Goal: Complete application form: Complete application form

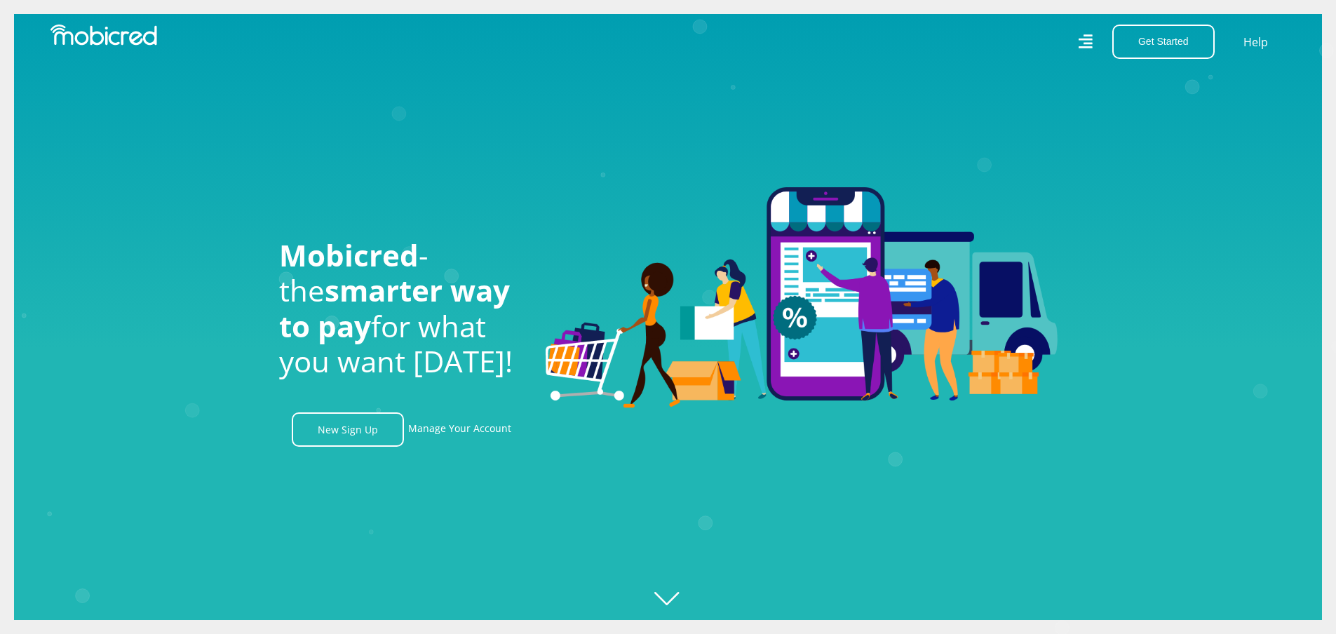
scroll to position [0, 2399]
click at [672, 605] on icon "Created with [PERSON_NAME] 2.3.0" at bounding box center [682, 317] width 1336 height 634
click at [671, 598] on icon "Created with [PERSON_NAME] 2.3.0" at bounding box center [682, 317] width 1336 height 634
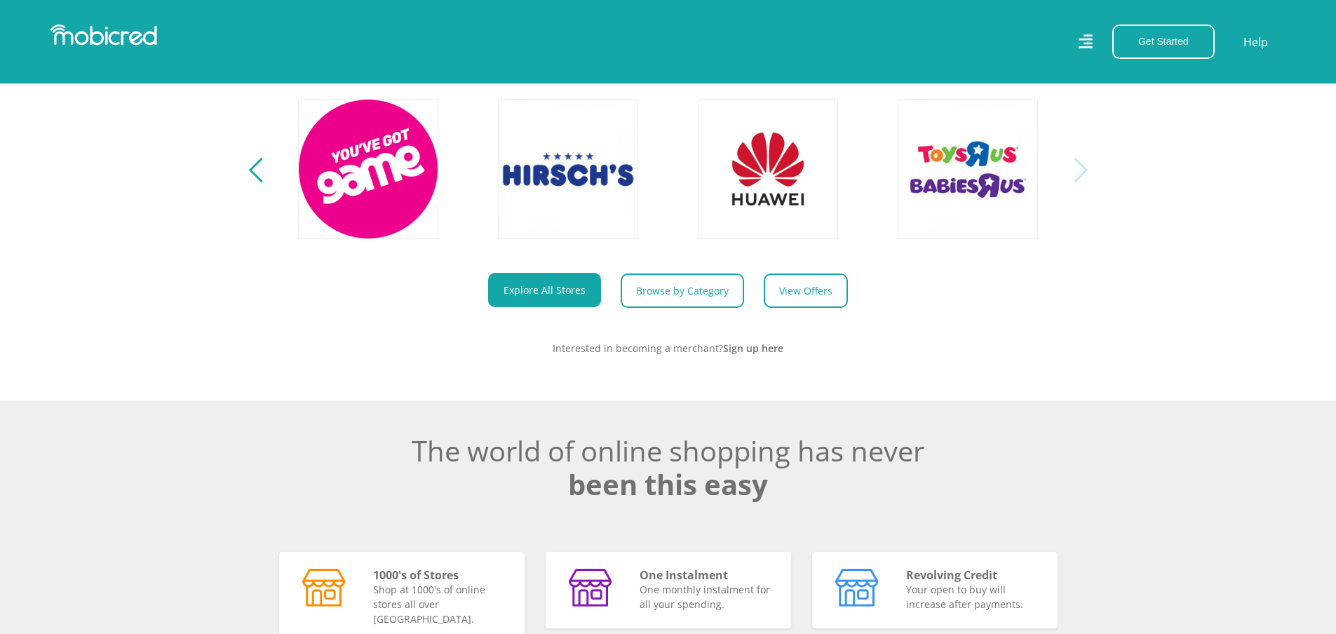
scroll to position [772, 0]
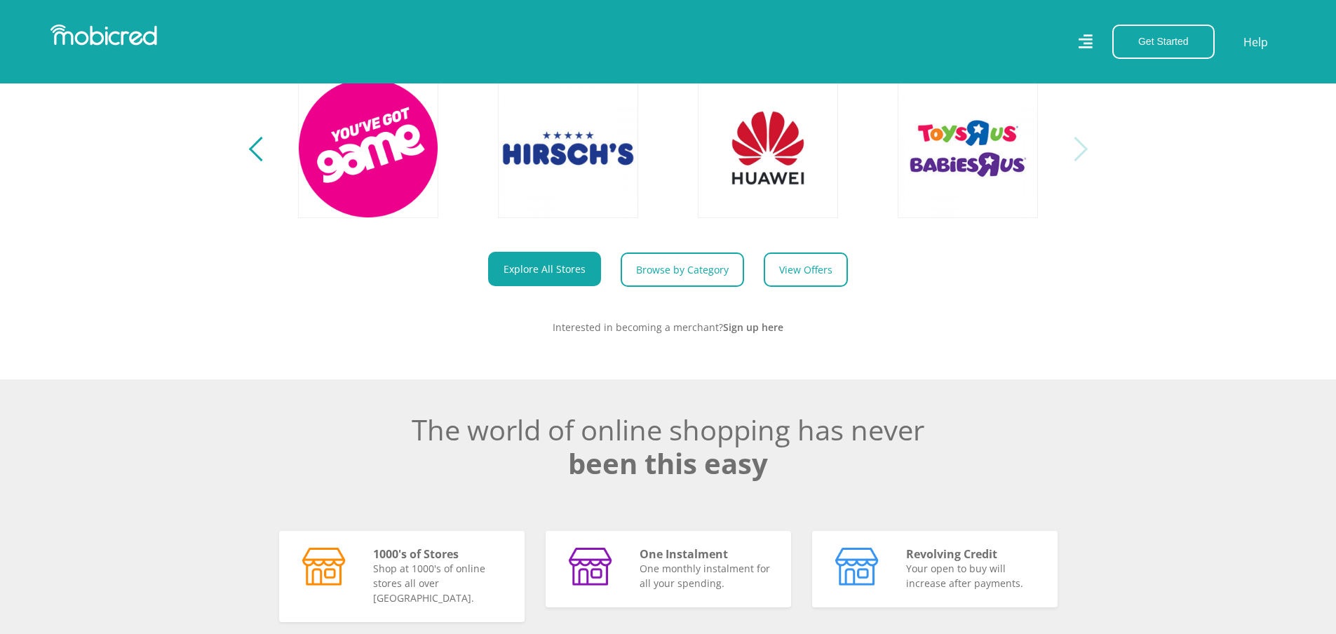
click at [1080, 161] on div "Next" at bounding box center [1075, 149] width 25 height 25
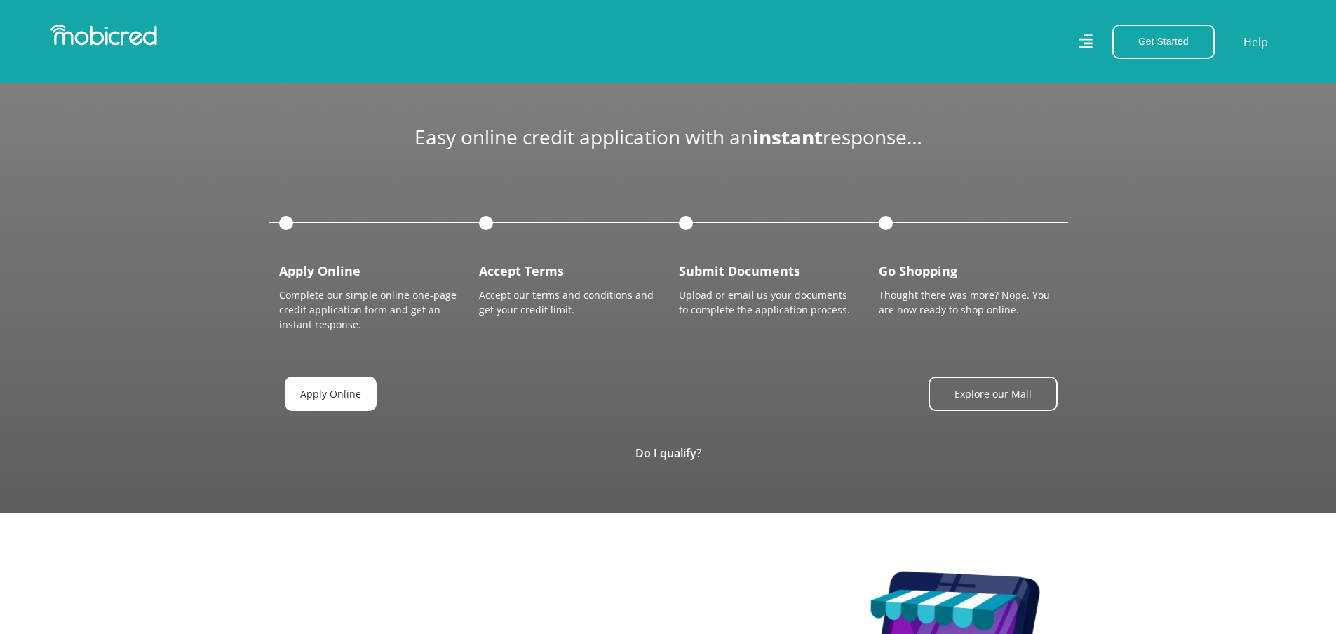
scroll to position [0, 3198]
click at [310, 405] on link "Apply Online" at bounding box center [331, 394] width 92 height 34
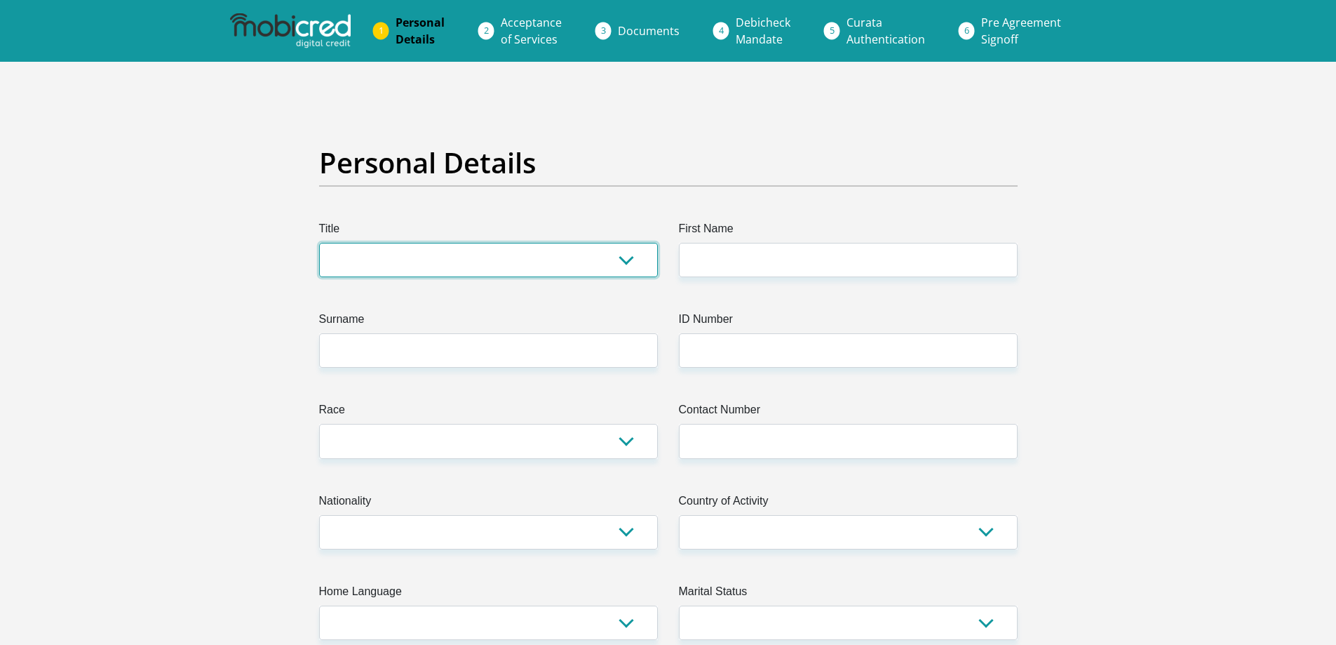
click at [384, 252] on select "Mr Ms Mrs Dr Other" at bounding box center [488, 260] width 339 height 34
select select "Mrs"
click at [319, 243] on select "Mr Ms Mrs Dr Other" at bounding box center [488, 260] width 339 height 34
click at [750, 238] on label "First Name" at bounding box center [848, 231] width 339 height 22
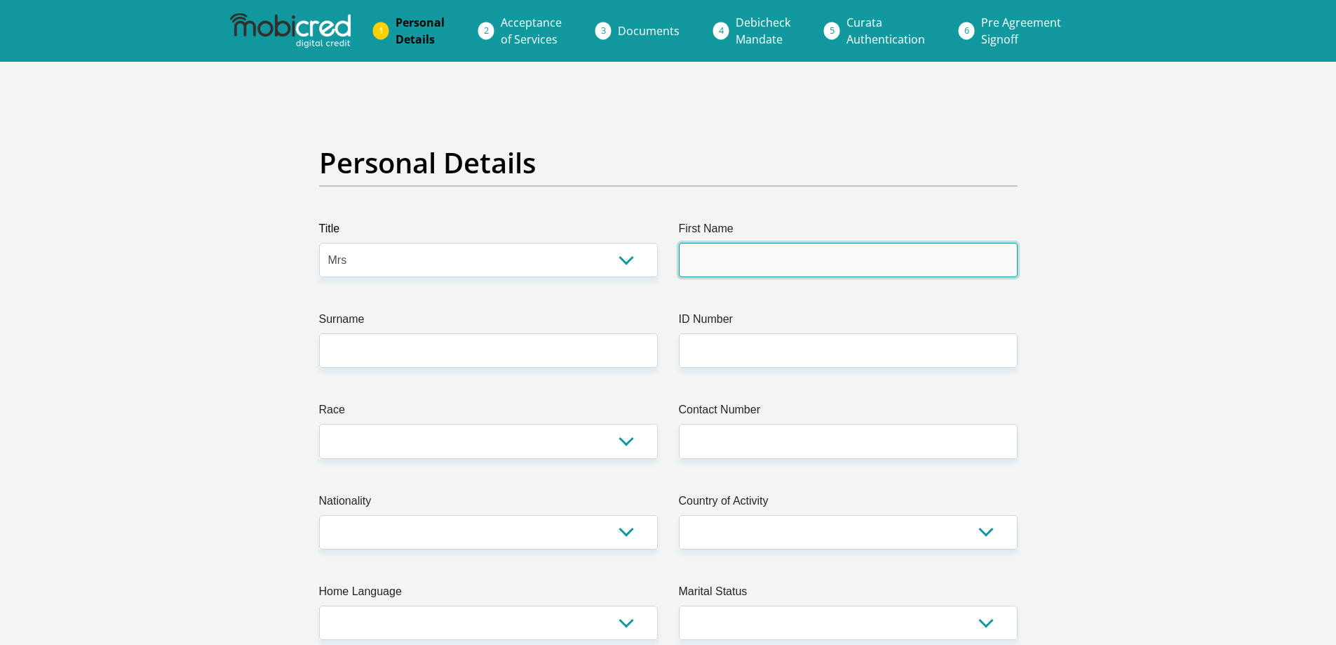
click at [750, 243] on input "First Name" at bounding box center [848, 260] width 339 height 34
click at [753, 250] on input "First Name" at bounding box center [848, 260] width 339 height 34
type input "Marelise"
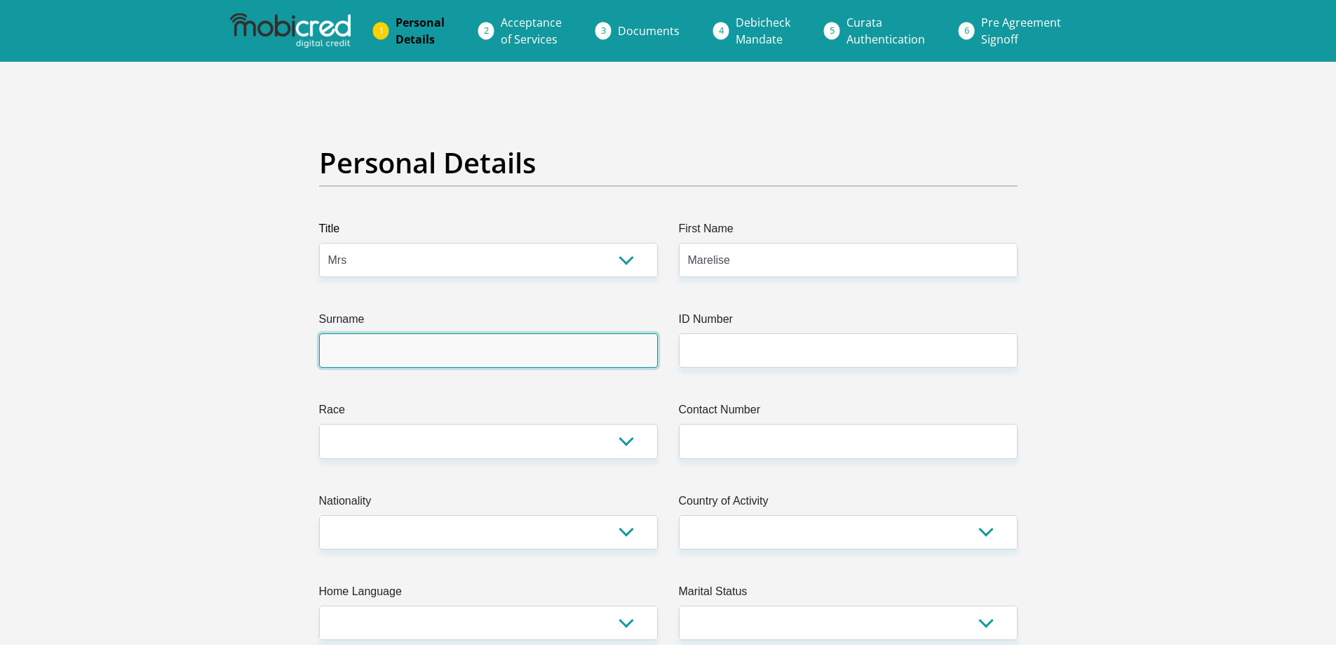
type input "Loots"
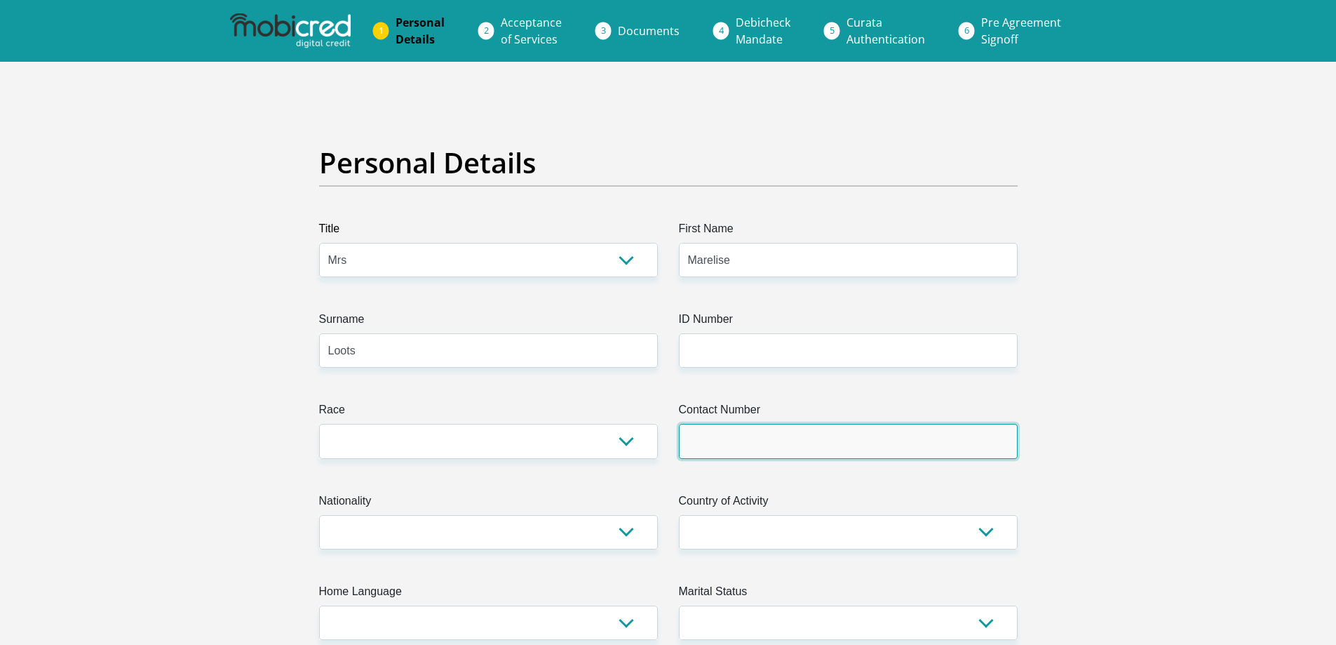
type input "0662387387"
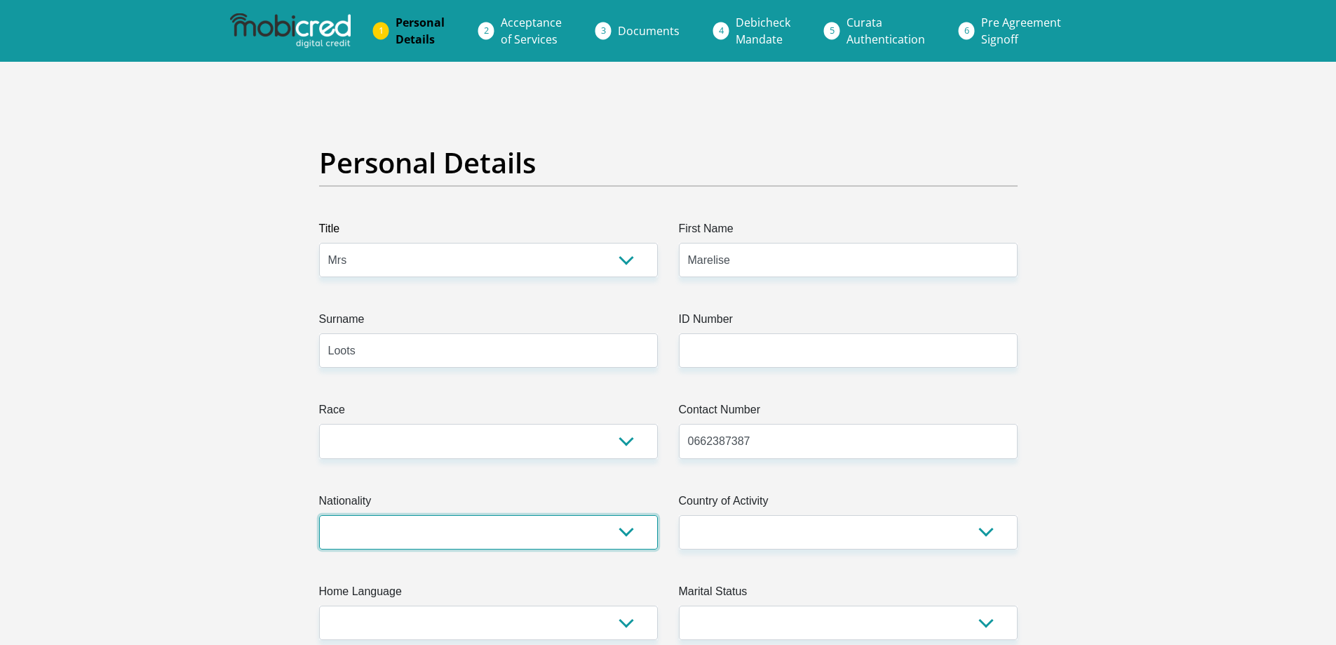
select select "ZAF"
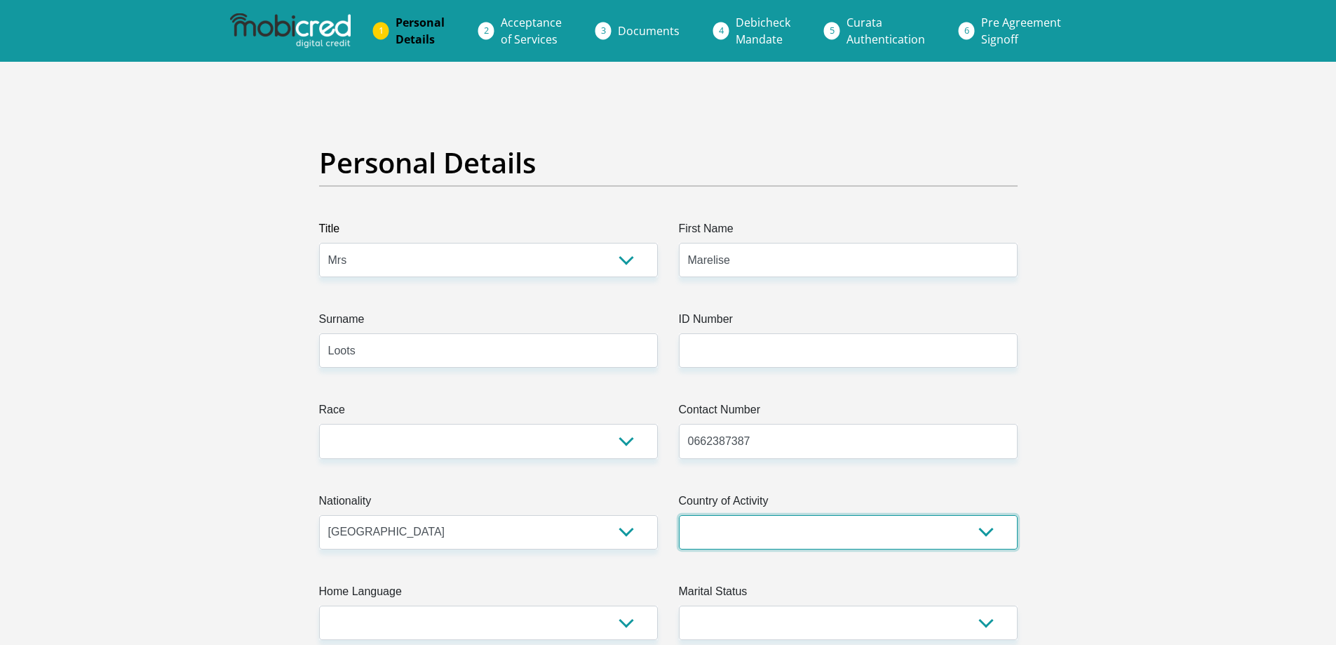
select select "ZAF"
type input "10 John Street"
type input "Selby, Jhb"
type input "Johannesburg"
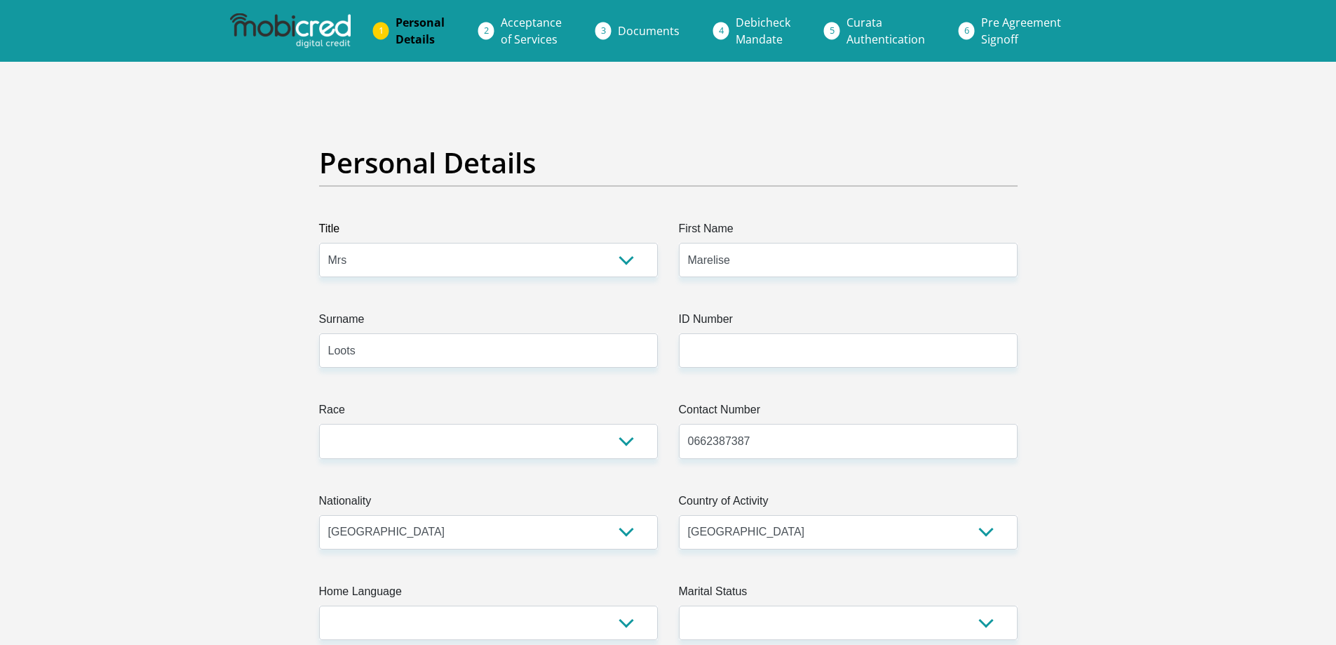
type input "2001"
select select "Gauteng"
click at [717, 343] on input "ID Number" at bounding box center [848, 350] width 339 height 34
type input "9109210069084"
click at [536, 434] on select "Black Coloured Indian White Other" at bounding box center [488, 441] width 339 height 34
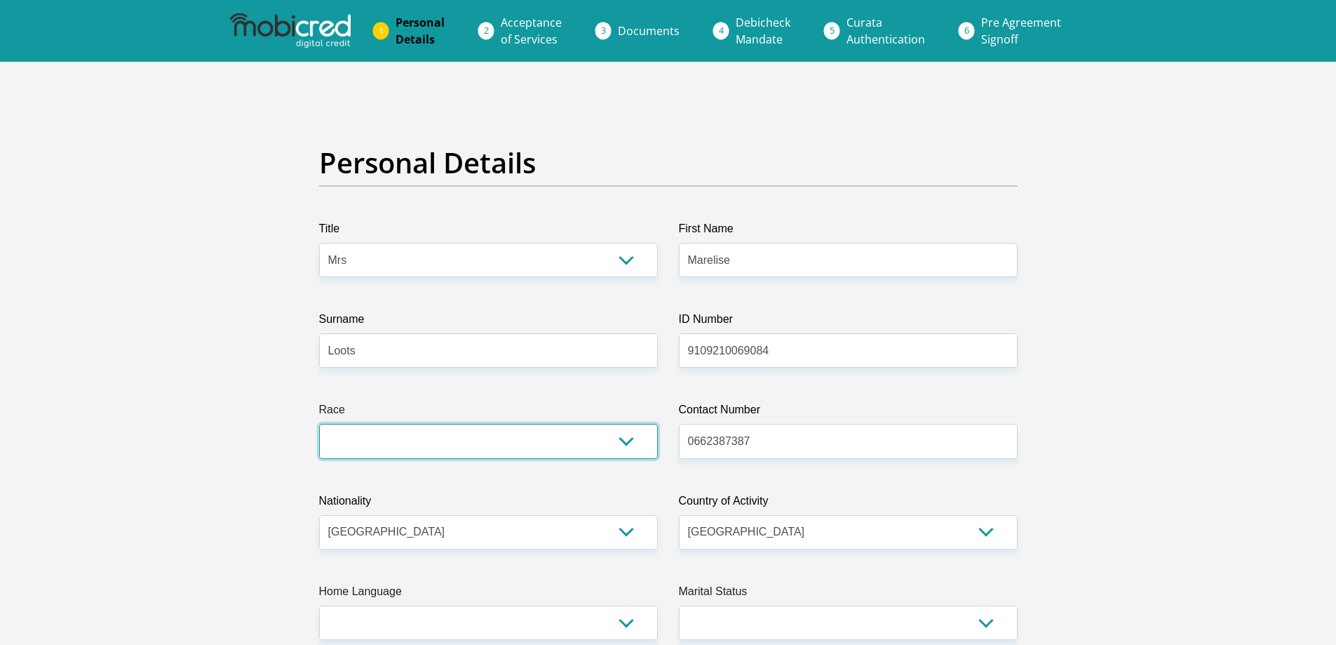
select select "4"
click at [319, 424] on select "Black Coloured Indian White Other" at bounding box center [488, 441] width 339 height 34
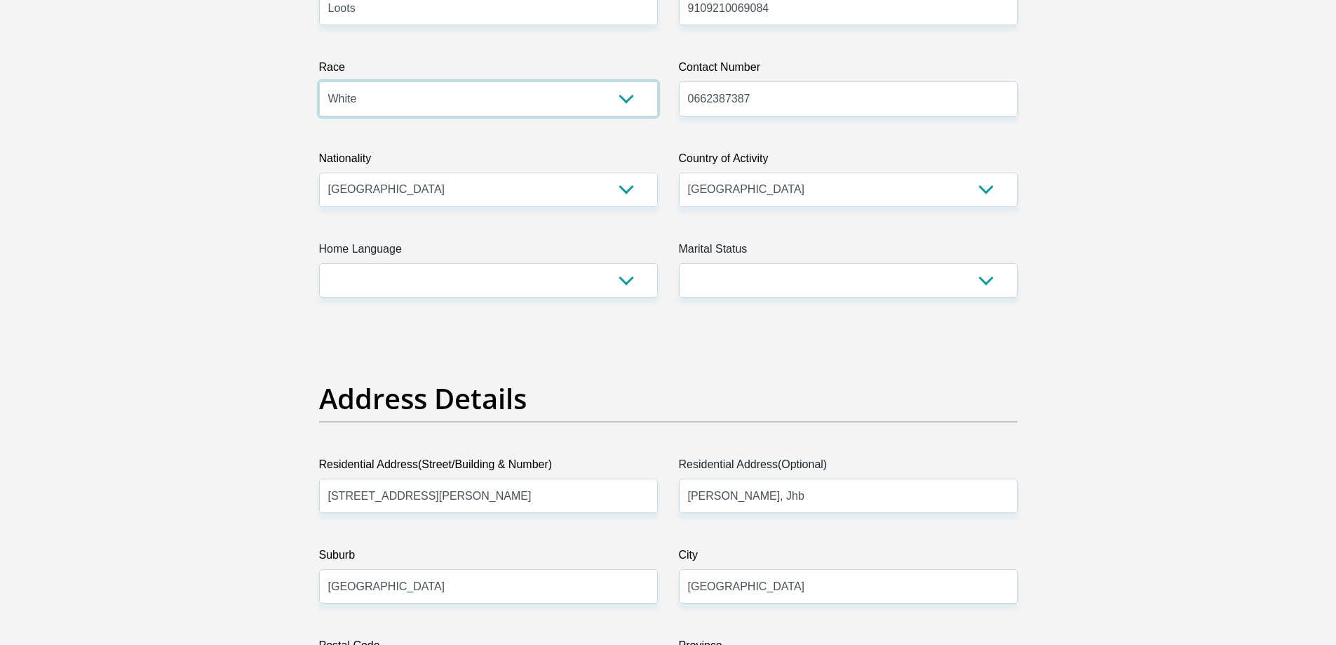
scroll to position [351, 0]
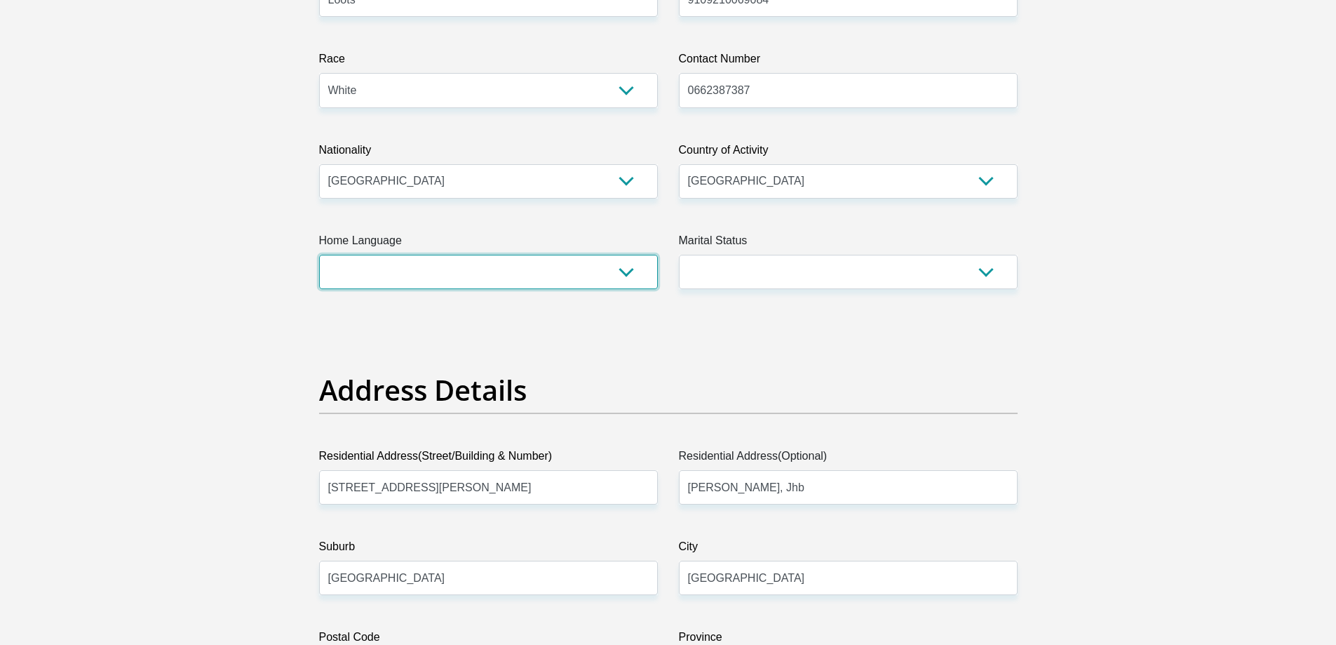
click at [584, 269] on select "Afrikaans English Sepedi South Ndebele Southern Sotho Swati Tsonga Tswana Venda…" at bounding box center [488, 272] width 339 height 34
select select "afr"
click at [319, 255] on select "Afrikaans English Sepedi South Ndebele Southern Sotho Swati Tsonga Tswana Venda…" at bounding box center [488, 272] width 339 height 34
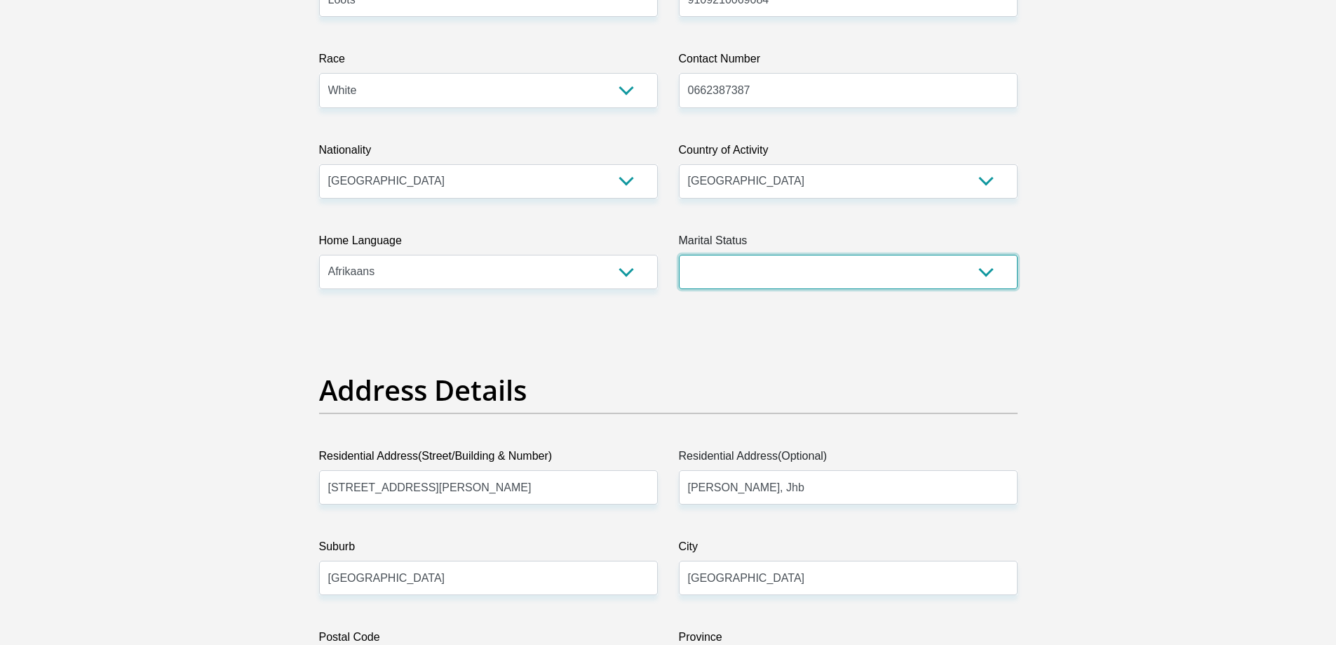
click at [817, 279] on select "Married ANC Single Divorced Widowed Married COP or Customary Law" at bounding box center [848, 272] width 339 height 34
select select "3"
click at [679, 255] on select "Married ANC Single Divorced Widowed Married COP or Customary Law" at bounding box center [848, 272] width 339 height 34
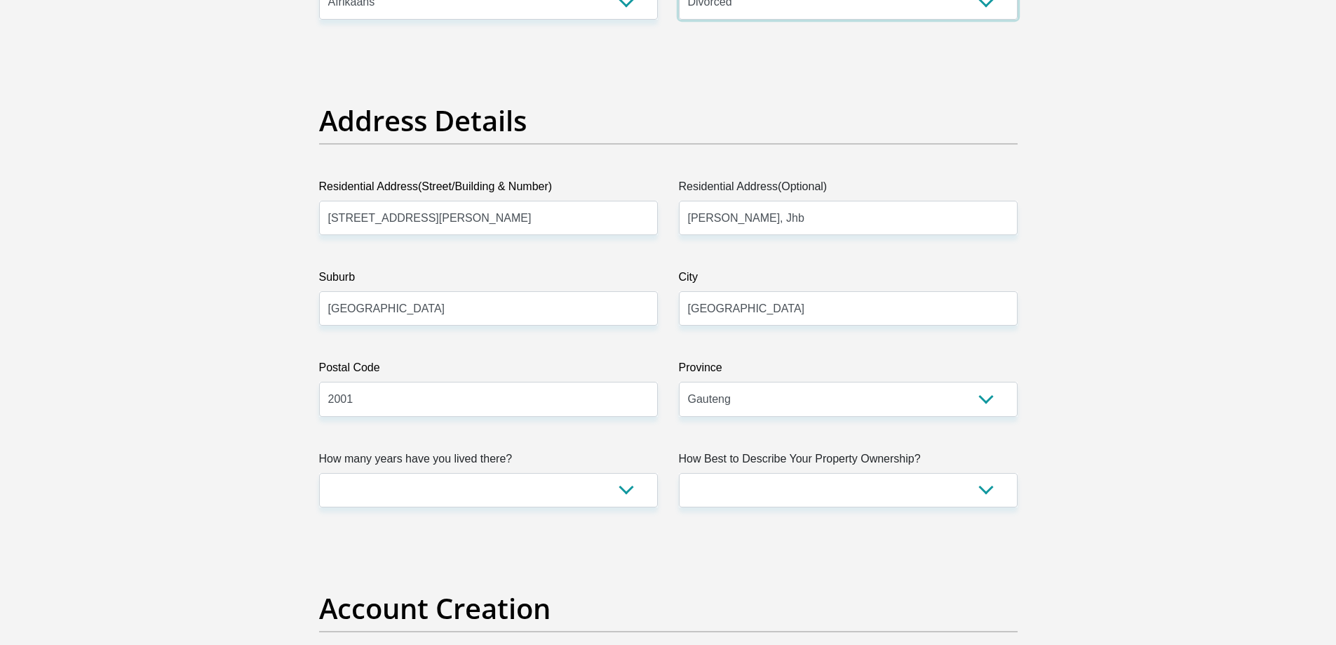
scroll to position [631, 0]
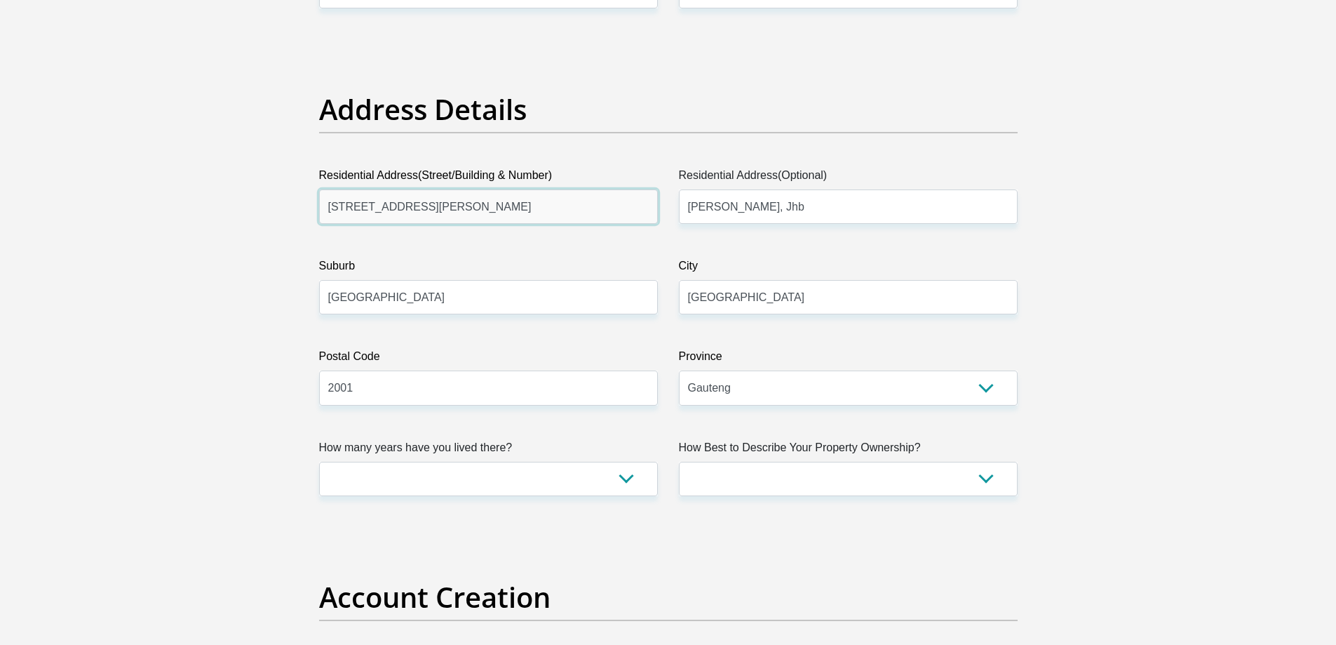
drag, startPoint x: 416, startPoint y: 204, endPoint x: 363, endPoint y: 231, distance: 59.9
click at [325, 208] on input "10 John Street" at bounding box center [488, 206] width 339 height 34
type input "9 High Street"
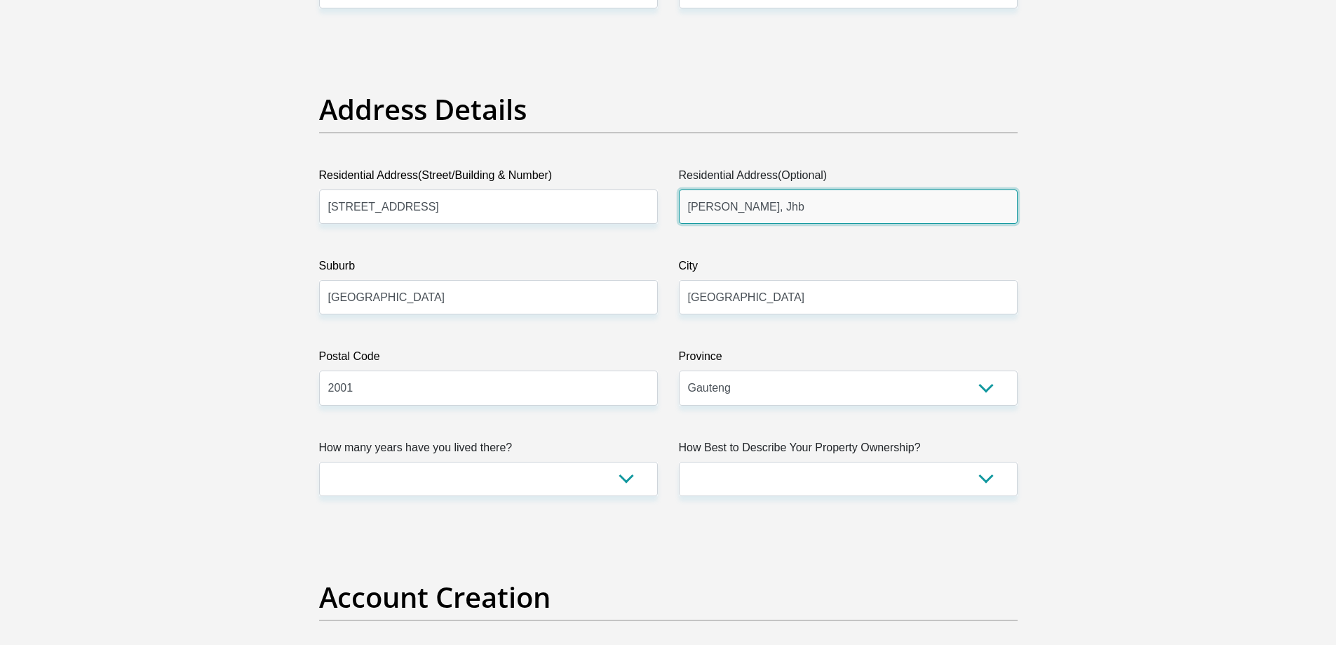
click at [746, 204] on input "Selby, Jhb" at bounding box center [848, 206] width 339 height 34
type input "15 Superior Estates, Strubenvale"
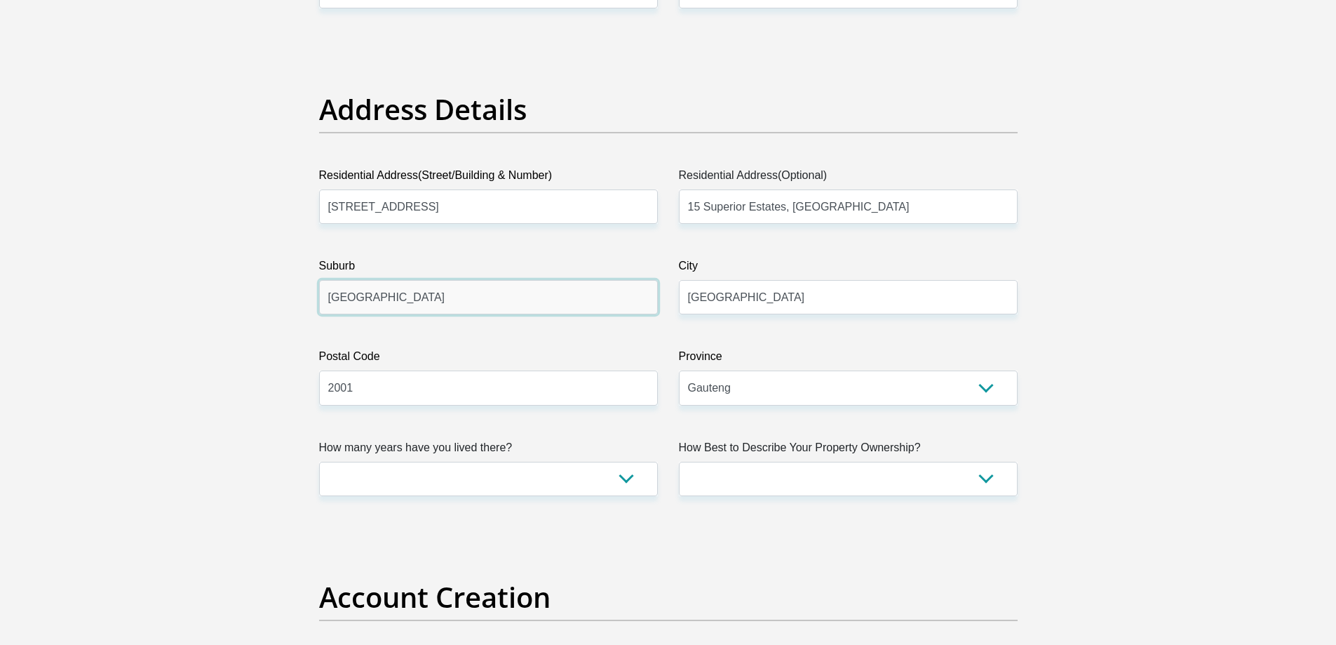
click at [383, 296] on input "Johannesburg" at bounding box center [488, 297] width 339 height 34
type input "springs"
click at [762, 289] on input "Johannesburg" at bounding box center [848, 297] width 339 height 34
type input "springs"
drag, startPoint x: 376, startPoint y: 300, endPoint x: 308, endPoint y: 302, distance: 68.0
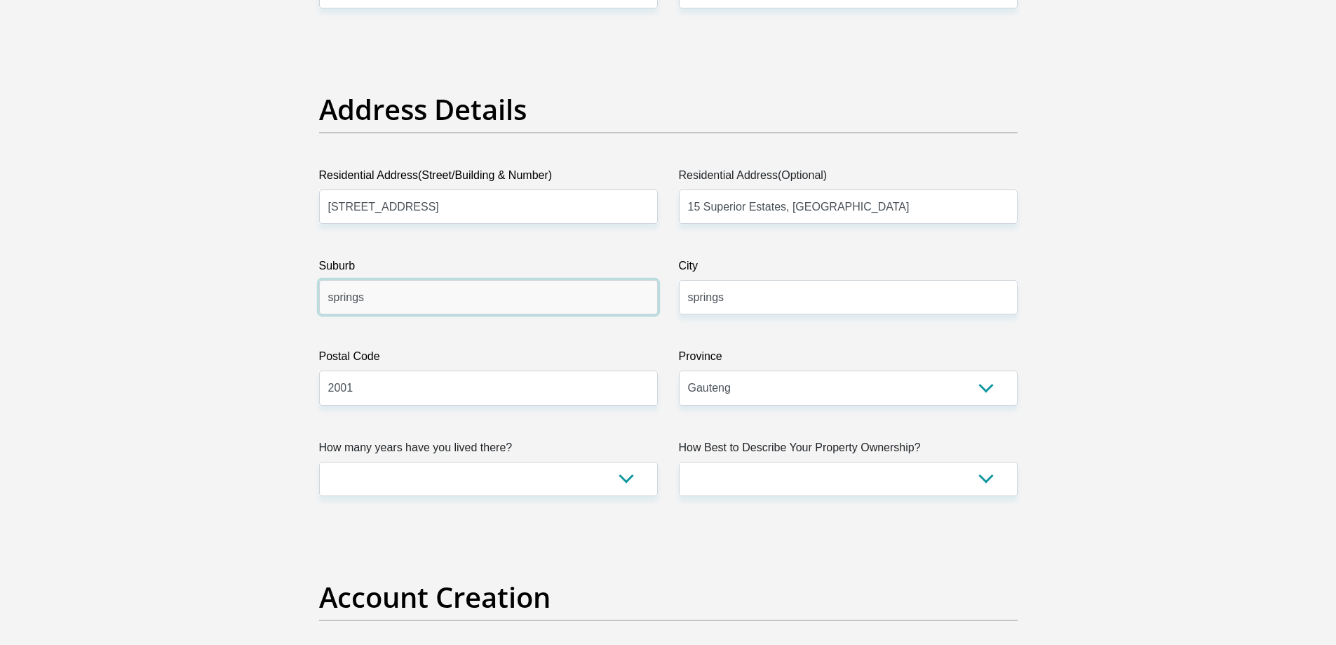
click at [309, 302] on div "Suburb springs" at bounding box center [489, 285] width 360 height 57
type input "strubenvale"
type input "1559"
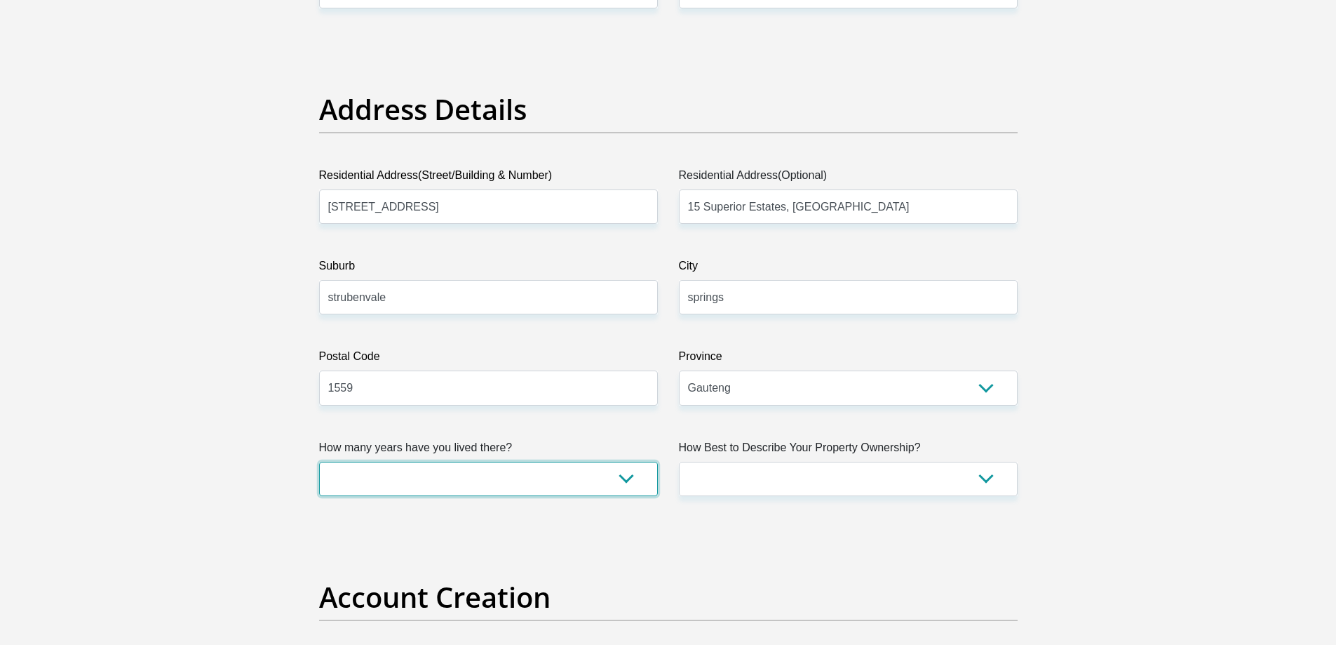
click at [532, 465] on select "less than 1 year 1-3 years 3-5 years 5+ years" at bounding box center [488, 479] width 339 height 34
select select "2"
click at [319, 462] on select "less than 1 year 1-3 years 3-5 years 5+ years" at bounding box center [488, 479] width 339 height 34
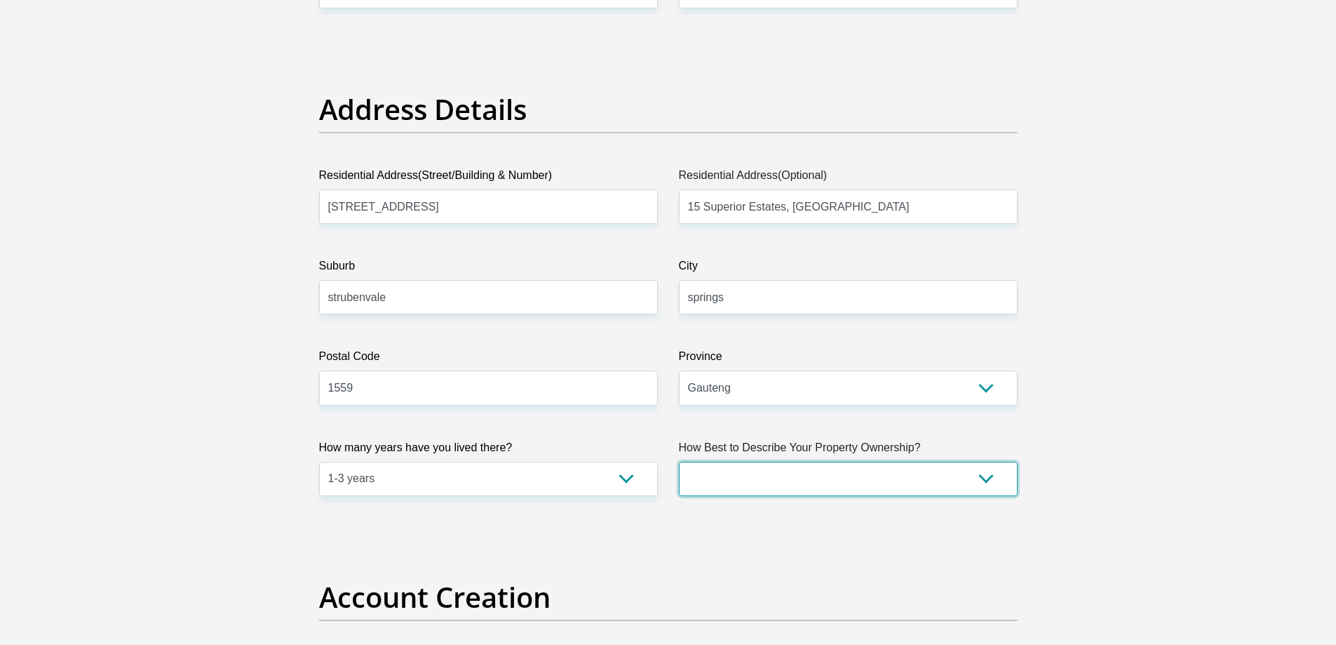
click at [882, 478] on select "Owned Rented Family Owned Company Dwelling" at bounding box center [848, 479] width 339 height 34
select select "Rented"
click at [679, 462] on select "Owned Rented Family Owned Company Dwelling" at bounding box center [848, 479] width 339 height 34
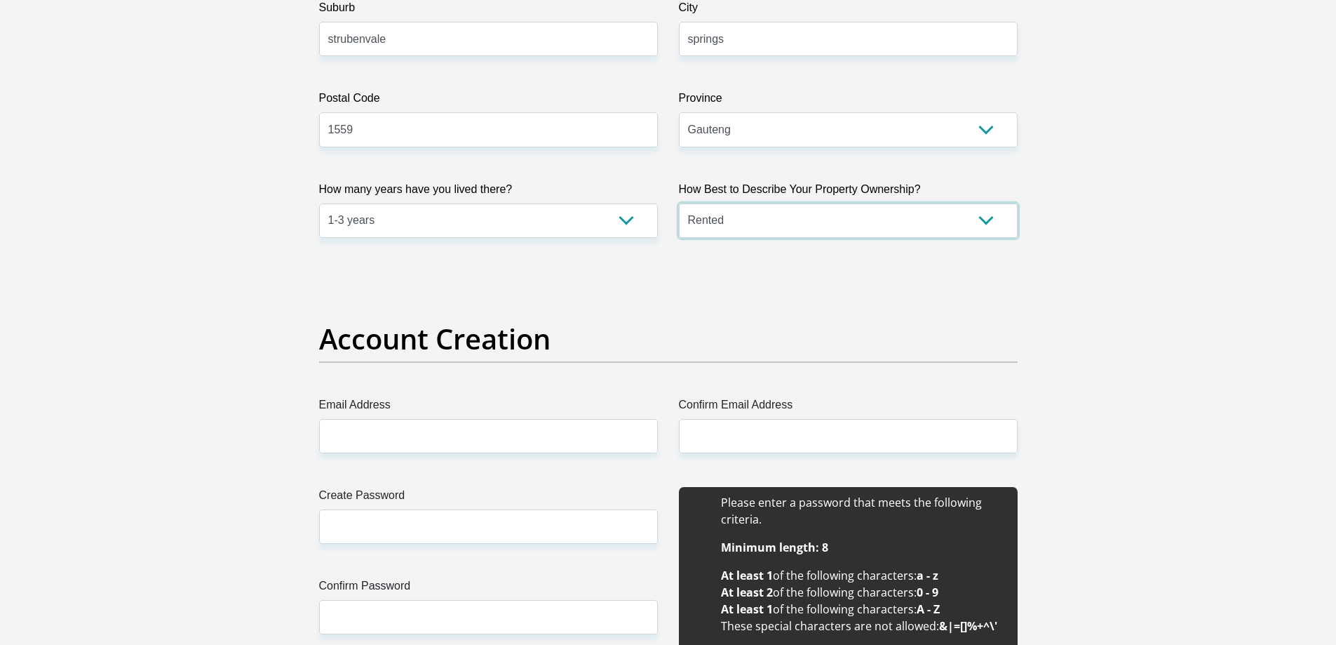
scroll to position [982, 0]
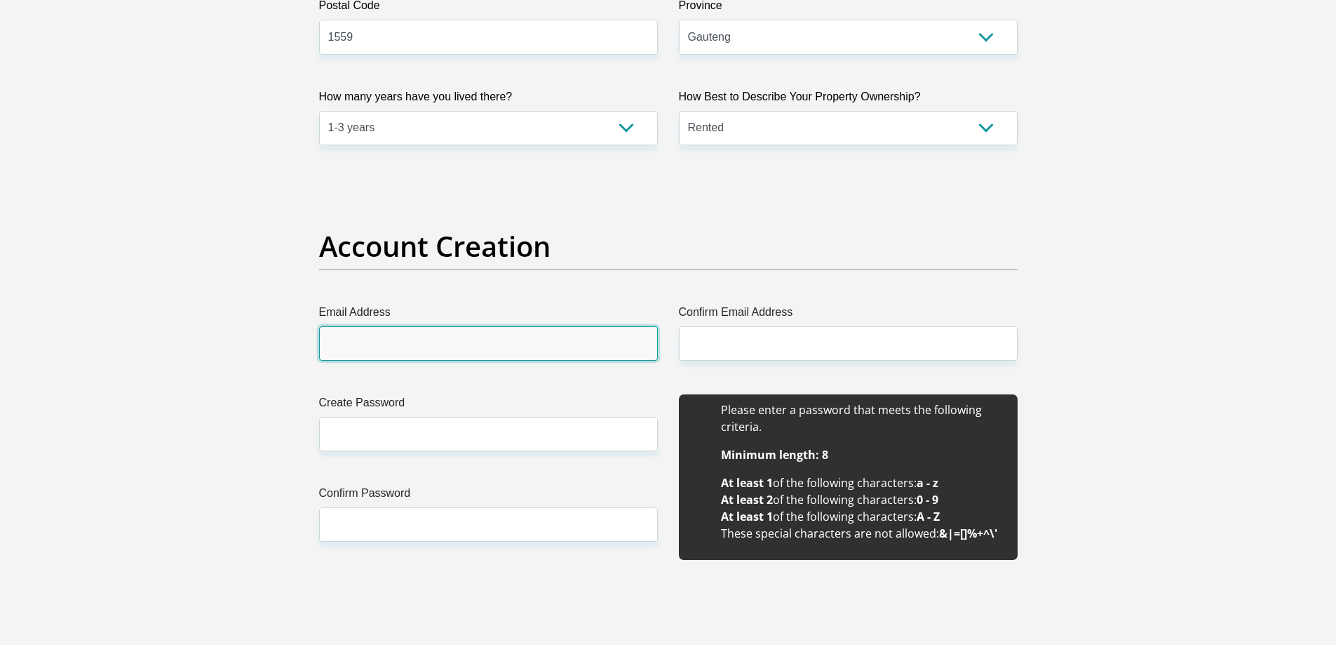
click at [424, 345] on input "Email Address" at bounding box center [488, 343] width 339 height 34
type input "marelise09@gmail.com"
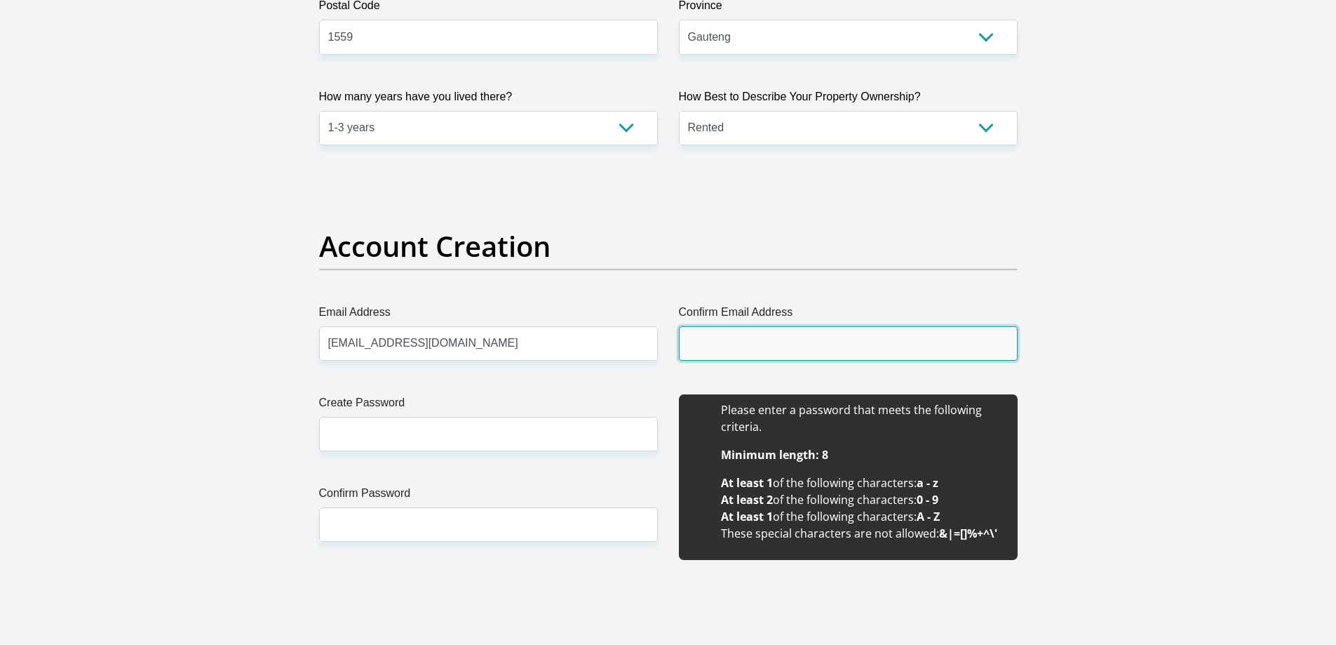
type input "marelise09@gmail.com"
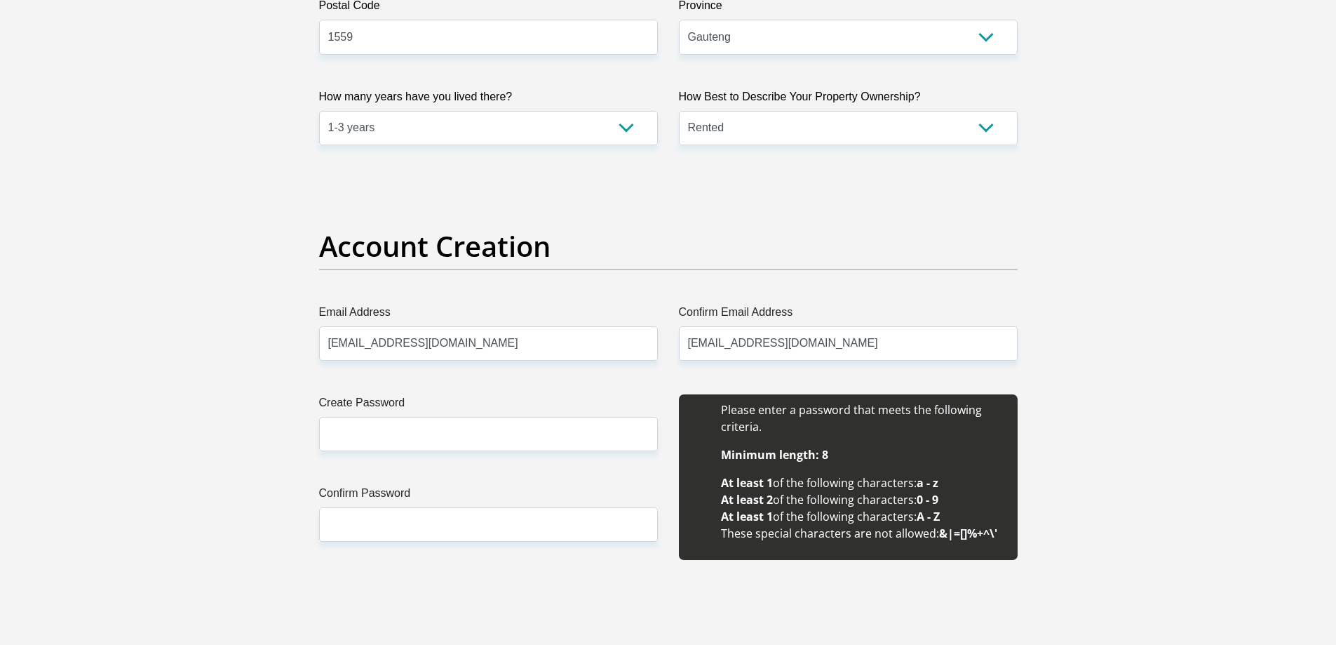
type input "Marelise"
type input "Loots"
type input "0662387387"
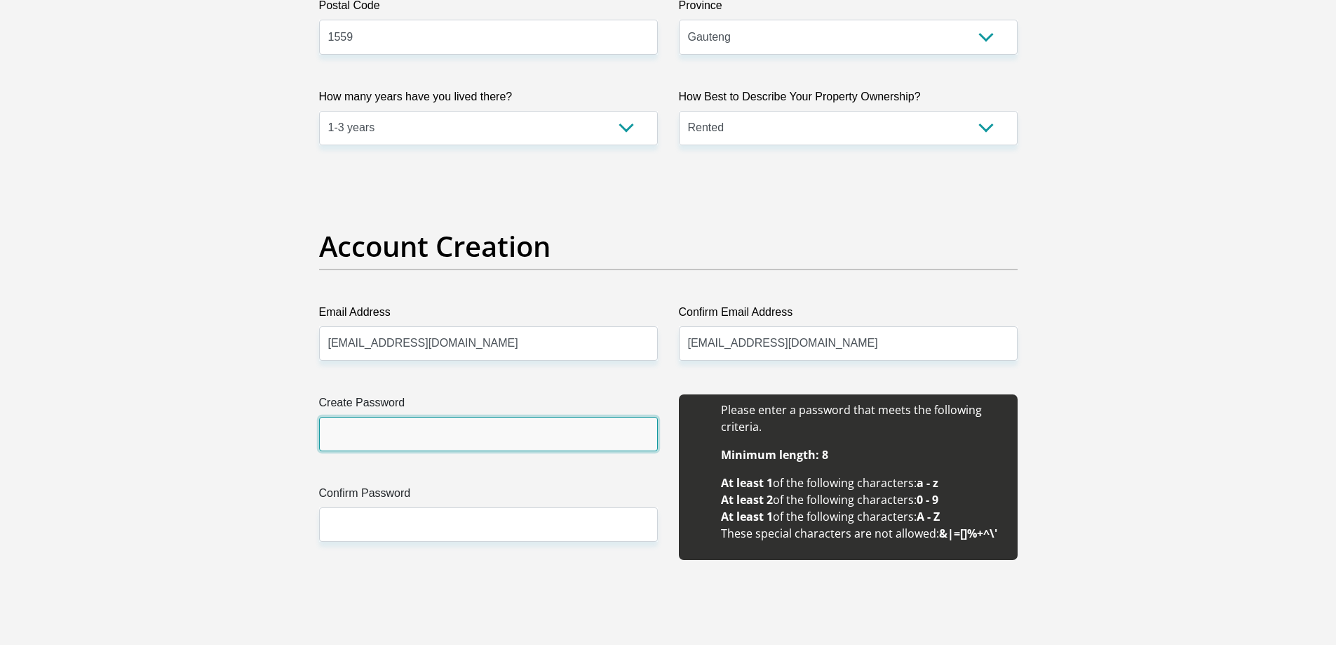
click at [355, 427] on input "Create Password" at bounding box center [488, 434] width 339 height 34
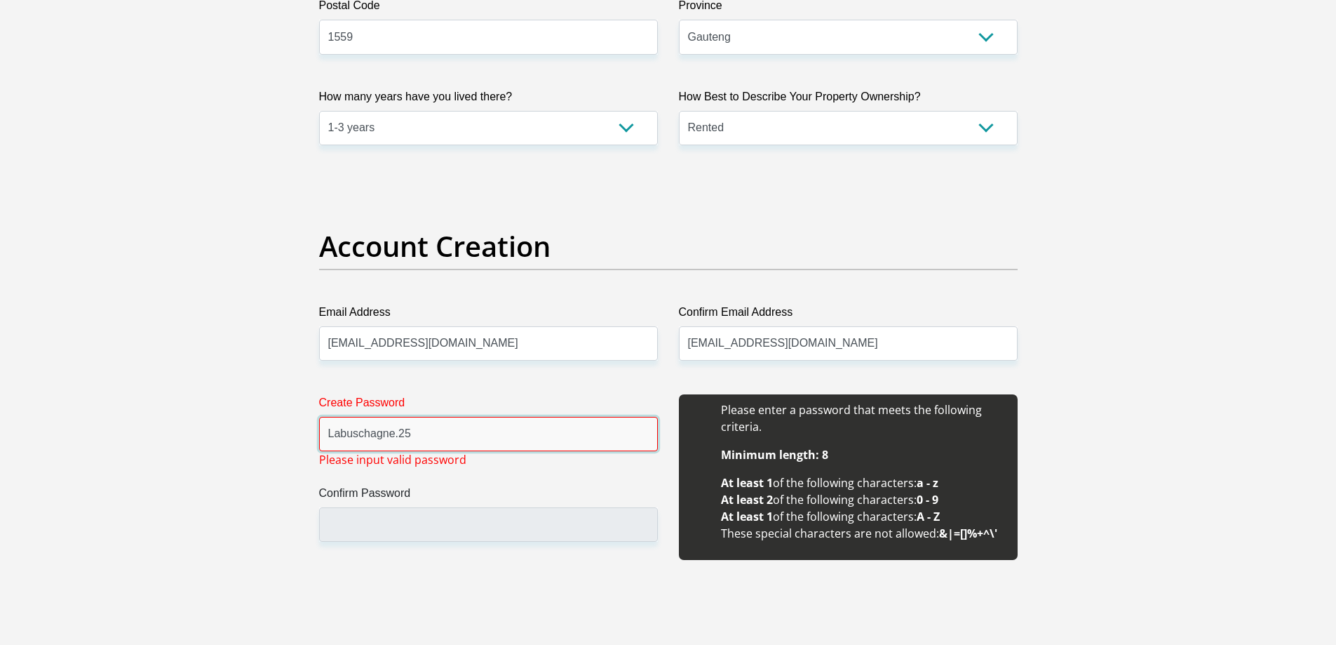
type input "Labuschagne.25"
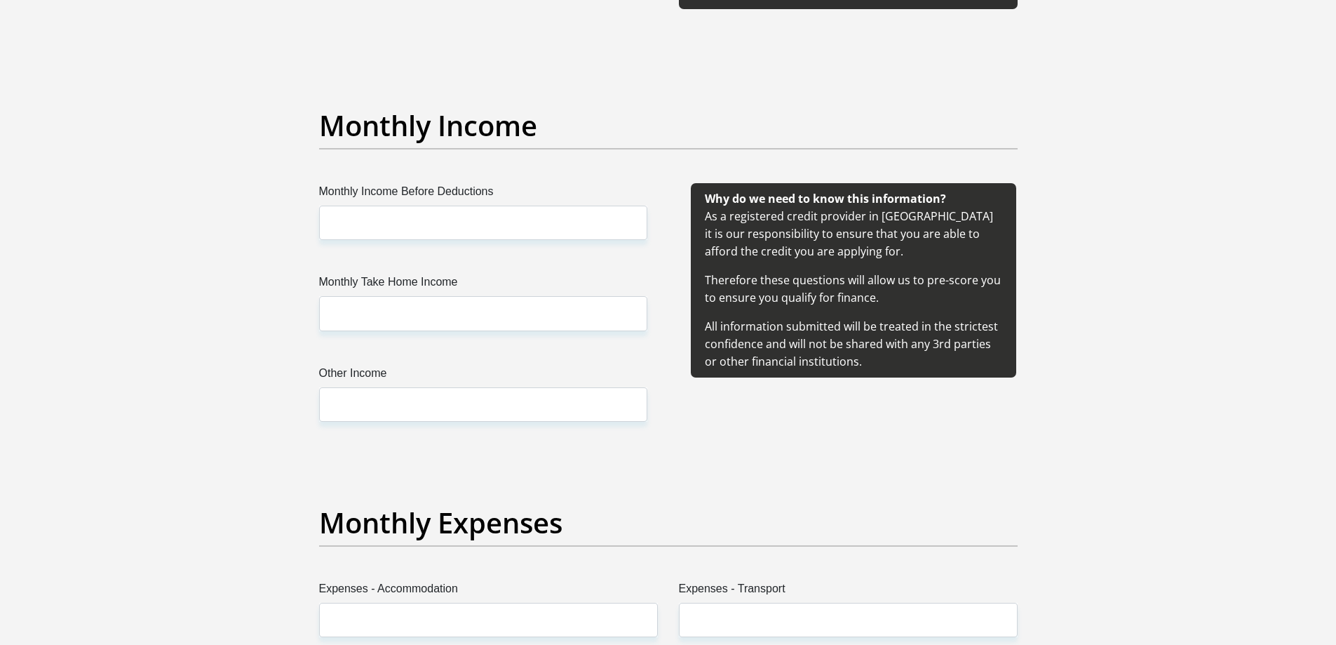
scroll to position [1543, 0]
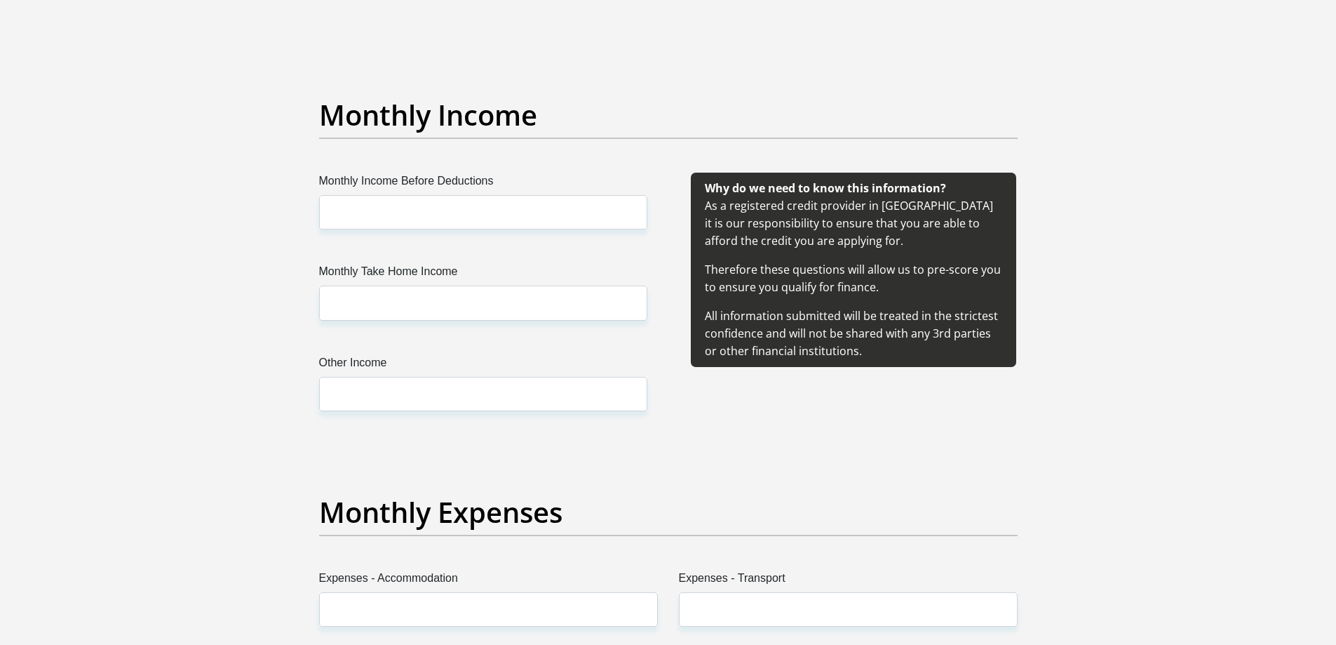
type input "Labuschagne.25"
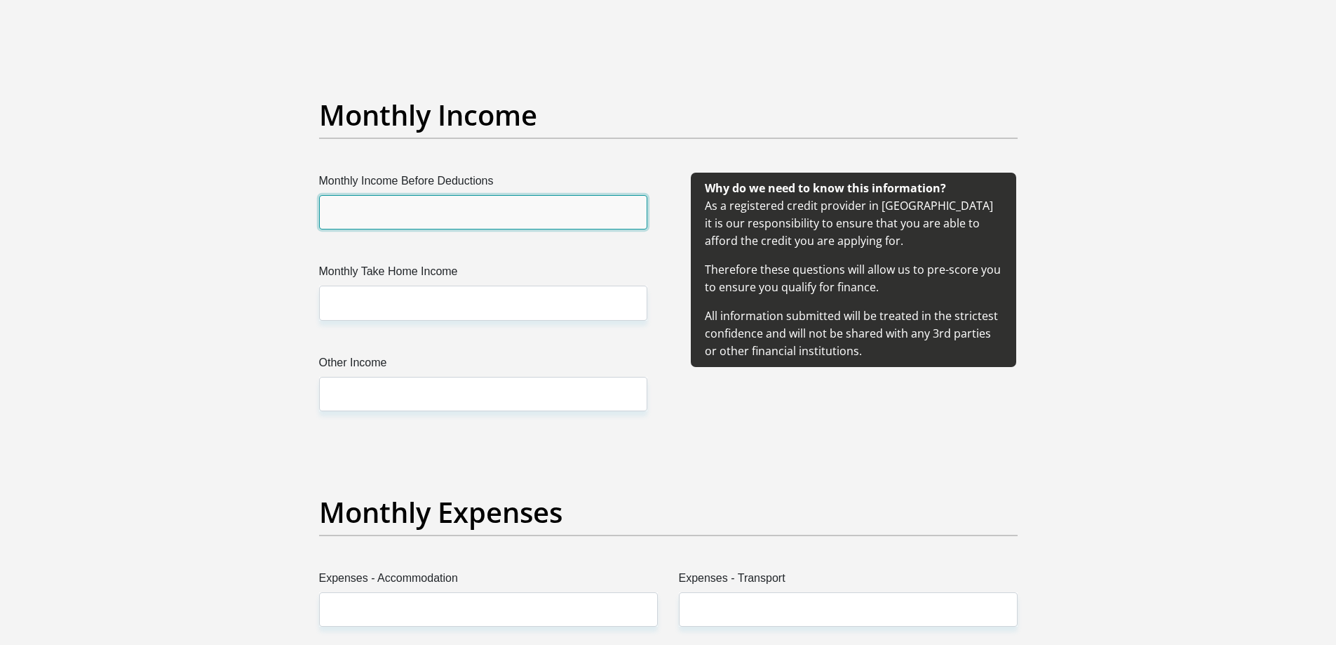
click at [431, 210] on input "Monthly Income Before Deductions" at bounding box center [483, 212] width 328 height 34
type input "31000"
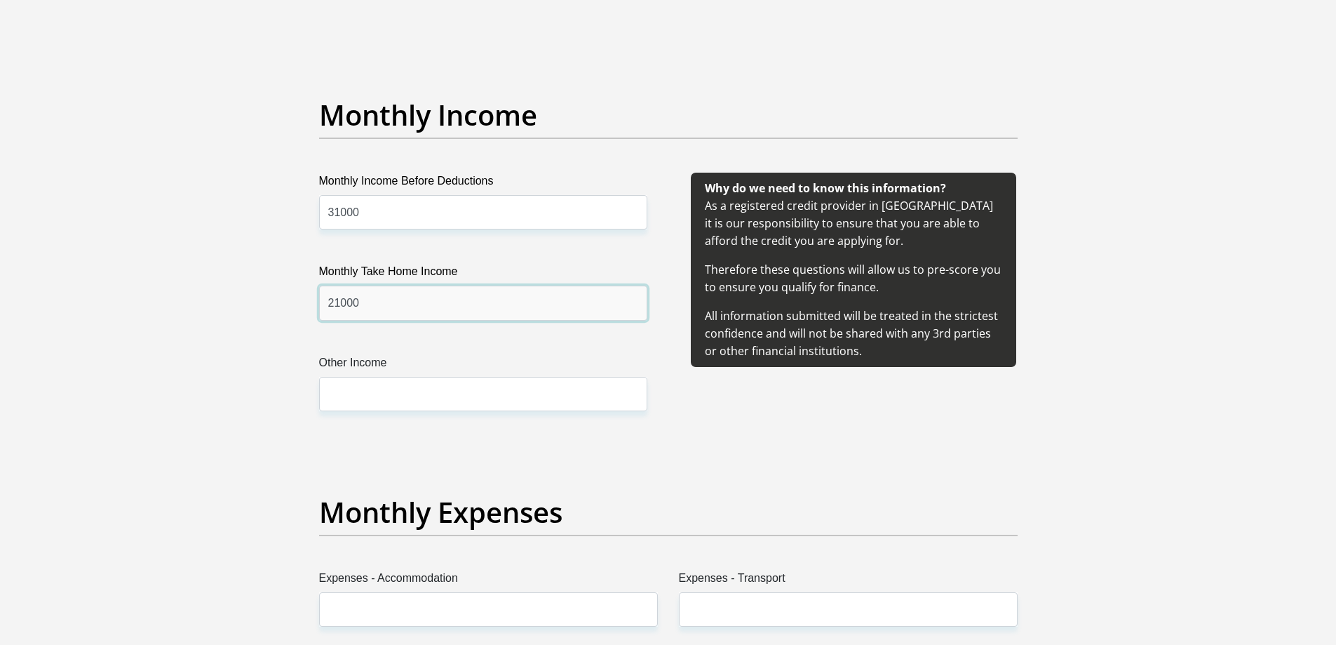
type input "21000"
type input "5000"
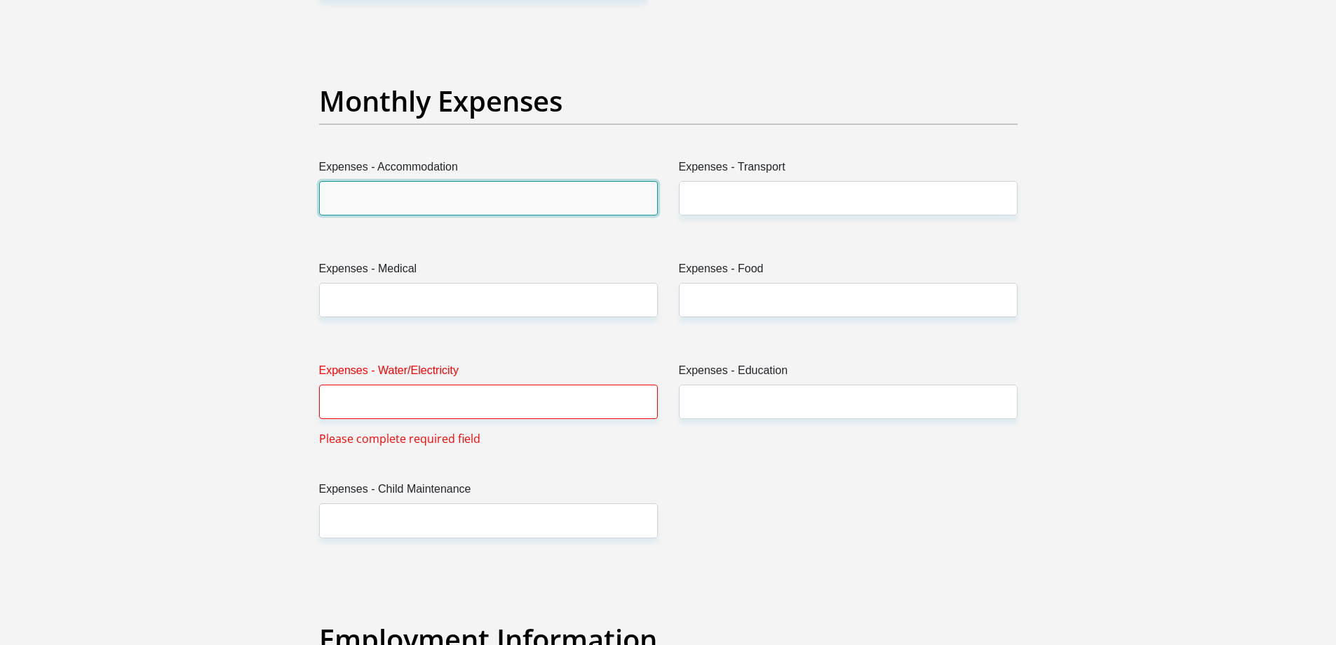
scroll to position [1964, 0]
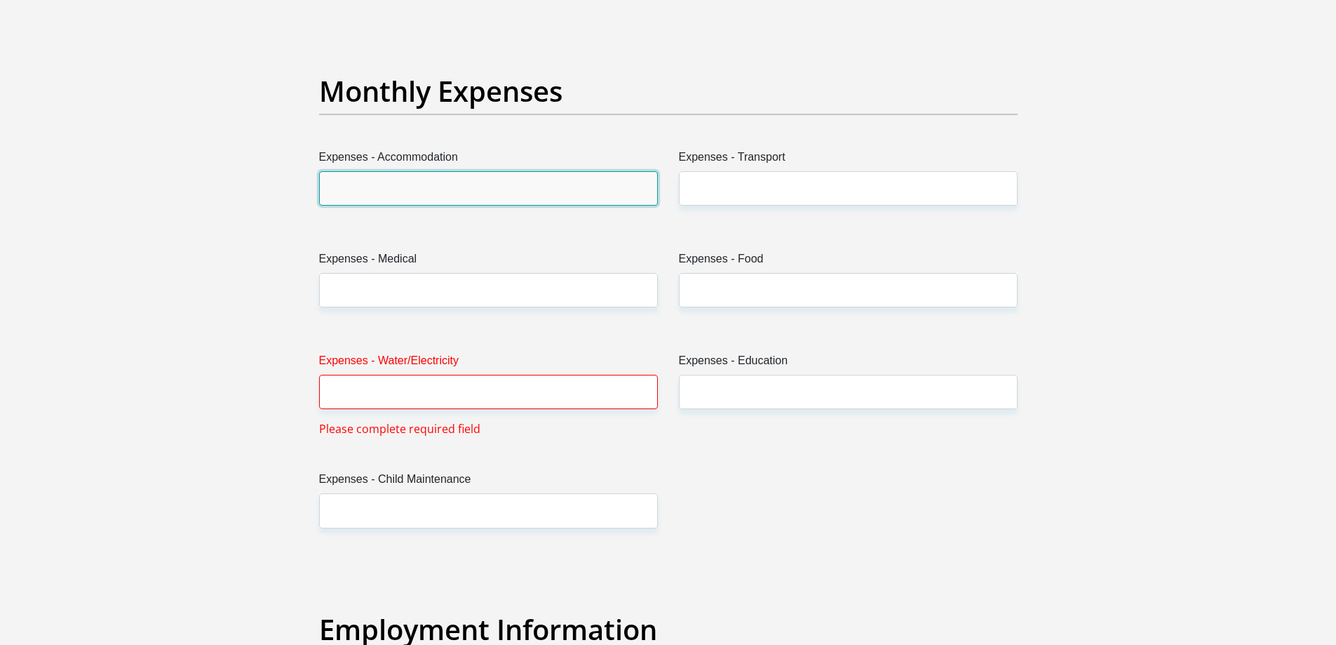
click at [395, 180] on input "Expenses - Accommodation" at bounding box center [488, 188] width 339 height 34
drag, startPoint x: 395, startPoint y: 180, endPoint x: 308, endPoint y: 182, distance: 87.0
click at [309, 182] on div "Expenses - Accommodation 10000" at bounding box center [489, 183] width 360 height 68
type input "8800"
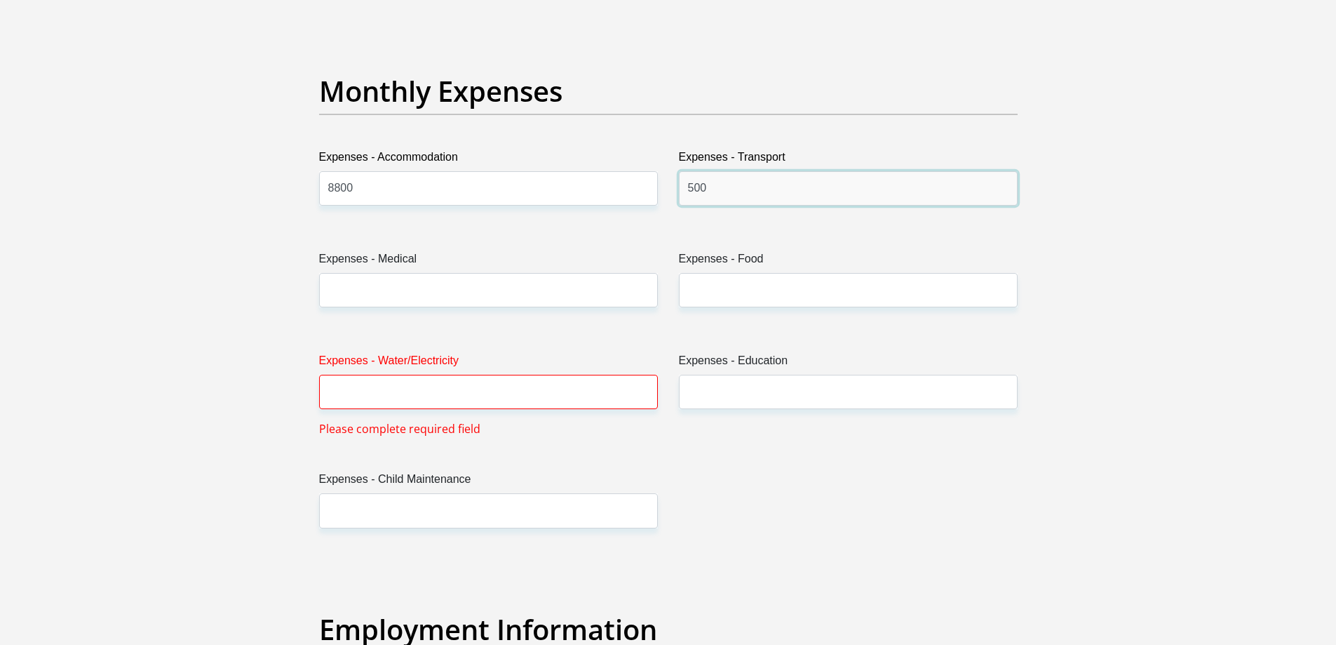
drag, startPoint x: 759, startPoint y: 194, endPoint x: 666, endPoint y: 196, distance: 92.6
click at [666, 196] on div "Title Mr Ms Mrs Dr Other First Name Marelise Surname Loots ID Number 9109210069…" at bounding box center [669, 546] width 720 height 4581
type input "800"
type input "0"
type input "2000"
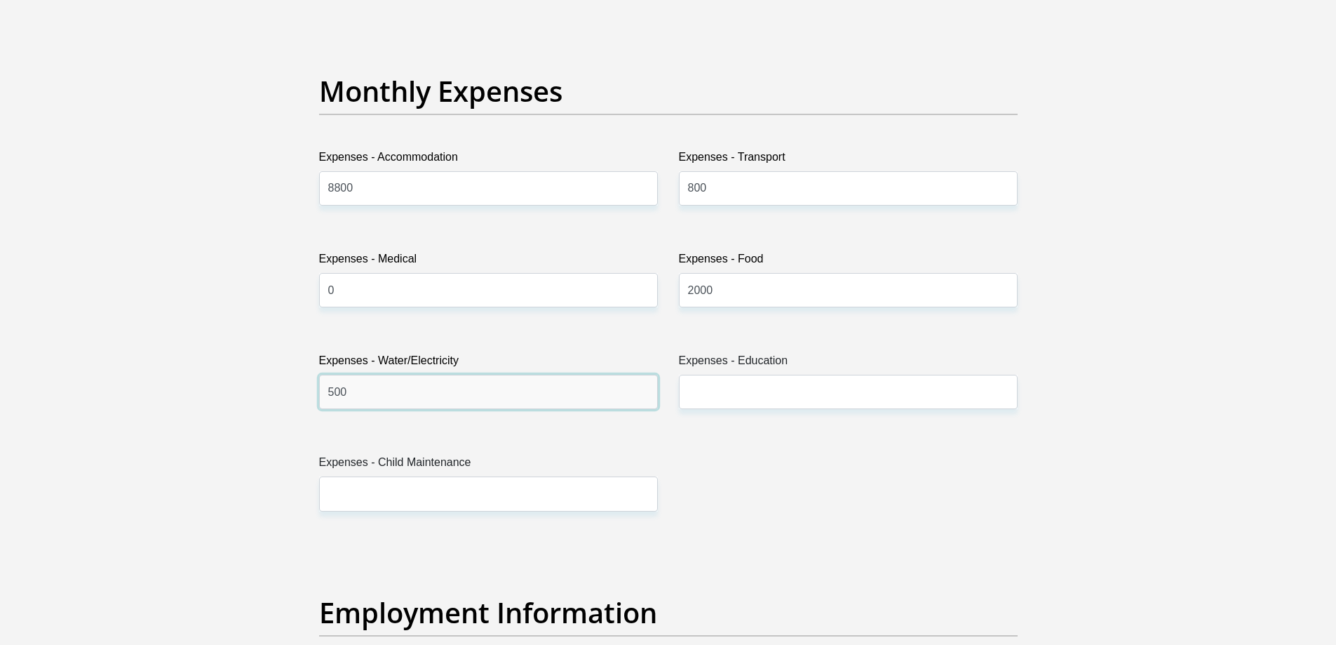
type input "500"
type input "0"
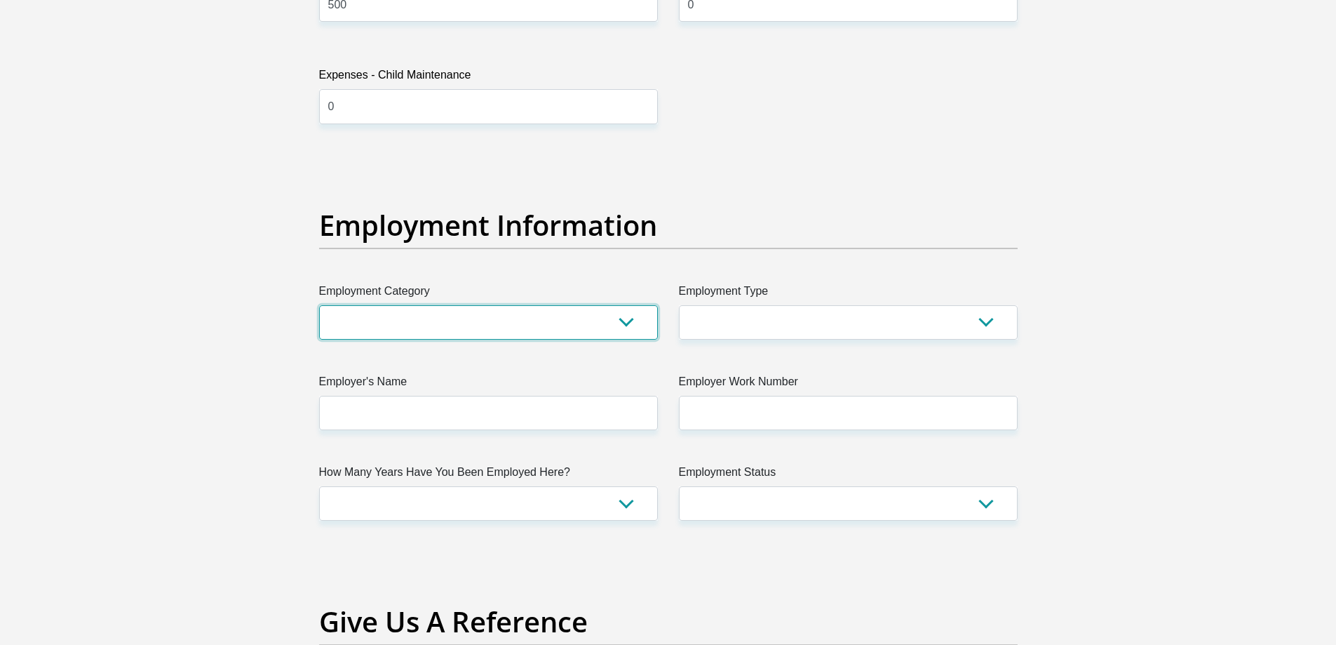
click at [401, 323] on select "AGRICULTURE ALCOHOL & TOBACCO CONSTRUCTION MATERIALS METALLURGY EQUIPMENT FOR R…" at bounding box center [488, 322] width 339 height 34
click at [307, 255] on div "Personal Details Title Mr Ms Mrs Dr Other First Name Marelise Surname Loots ID …" at bounding box center [669, 155] width 800 height 4788
click at [405, 314] on select "AGRICULTURE ALCOHOL & TOBACCO CONSTRUCTION MATERIALS METALLURGY EQUIPMENT FOR R…" at bounding box center [488, 322] width 339 height 34
select select "71"
click at [319, 305] on select "AGRICULTURE ALCOHOL & TOBACCO CONSTRUCTION MATERIALS METALLURGY EQUIPMENT FOR R…" at bounding box center [488, 322] width 339 height 34
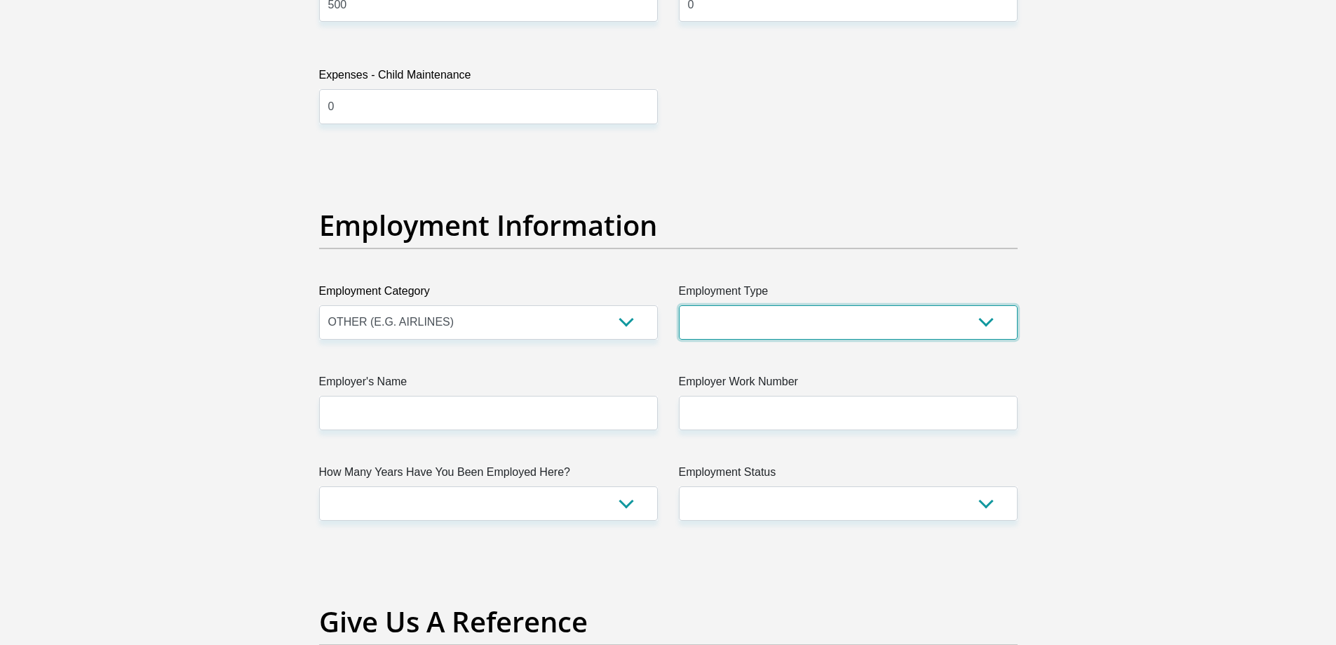
click at [728, 319] on select "College/Lecturer Craft Seller Creative Driver Executive Farmer Forces - Non Com…" at bounding box center [848, 322] width 339 height 34
click at [1229, 361] on section "Personal Details Title Mr Ms Mrs Dr Other First Name Marelise Surname Loots ID …" at bounding box center [668, 155] width 1336 height 4889
click at [755, 322] on select "College/Lecturer Craft Seller Creative Driver Executive Farmer Forces - Non Com…" at bounding box center [848, 322] width 339 height 34
select select "Production/Manufacturing"
click at [679, 305] on select "College/Lecturer Craft Seller Creative Driver Executive Farmer Forces - Non Com…" at bounding box center [848, 322] width 339 height 34
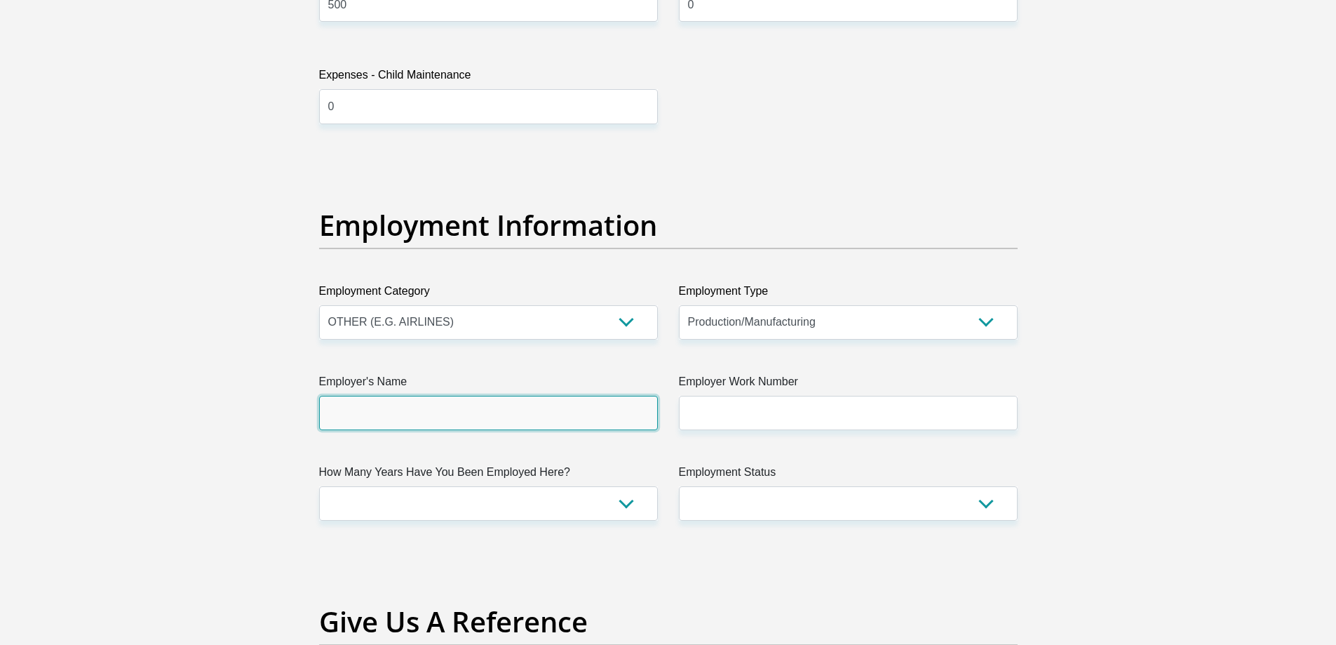
click at [396, 423] on input "Employer's Name" at bounding box center [488, 413] width 339 height 34
type input "AbecoTanks"
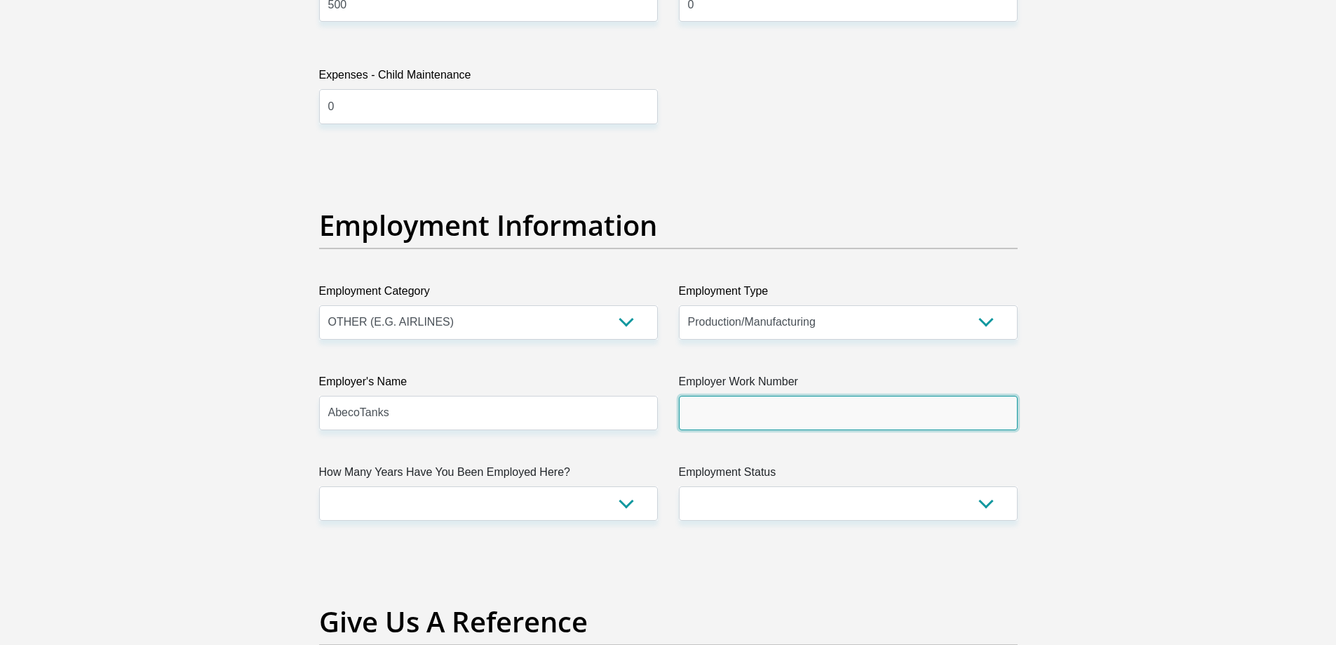
click at [789, 403] on input "Employer Work Number" at bounding box center [848, 413] width 339 height 34
type input "0114931197"
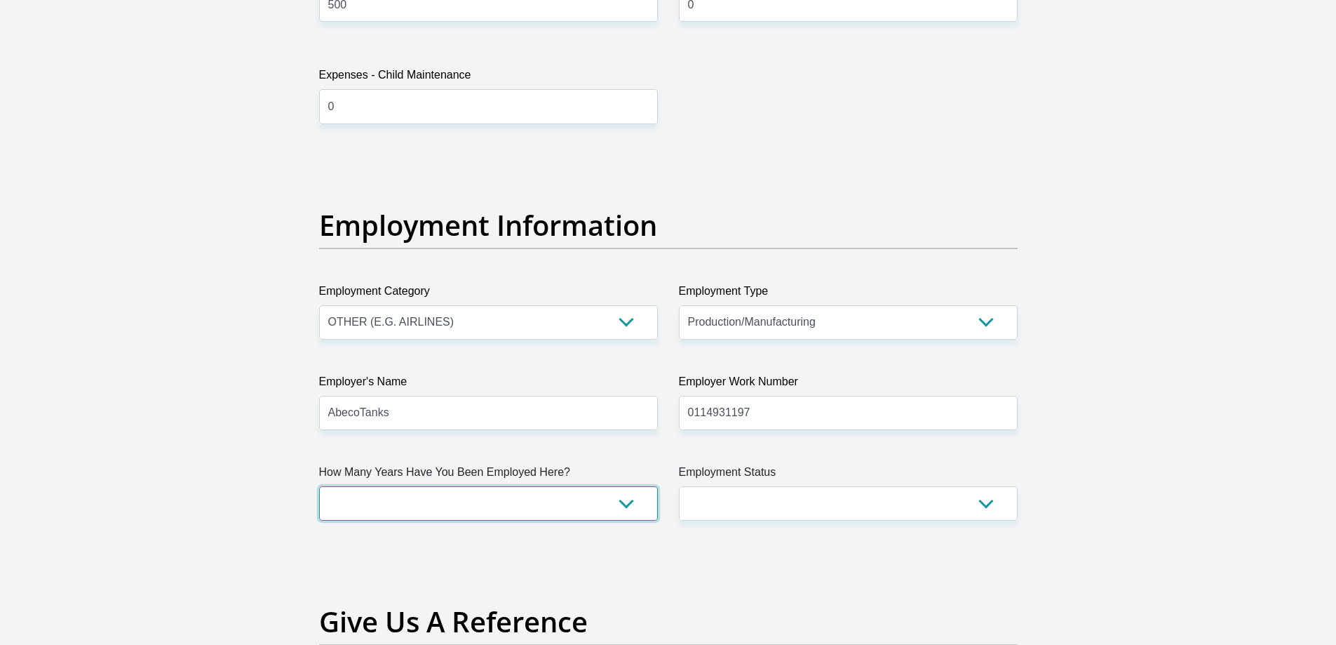
click at [432, 507] on select "less than 1 year 1-3 years 3-5 years 5+ years" at bounding box center [488, 503] width 339 height 34
select select "60"
click at [319, 486] on select "less than 1 year 1-3 years 3-5 years 5+ years" at bounding box center [488, 503] width 339 height 34
click at [825, 509] on select "Permanent/Full-time Part-time/Casual Contract Worker Self-Employed Housewife Re…" at bounding box center [848, 503] width 339 height 34
select select "1"
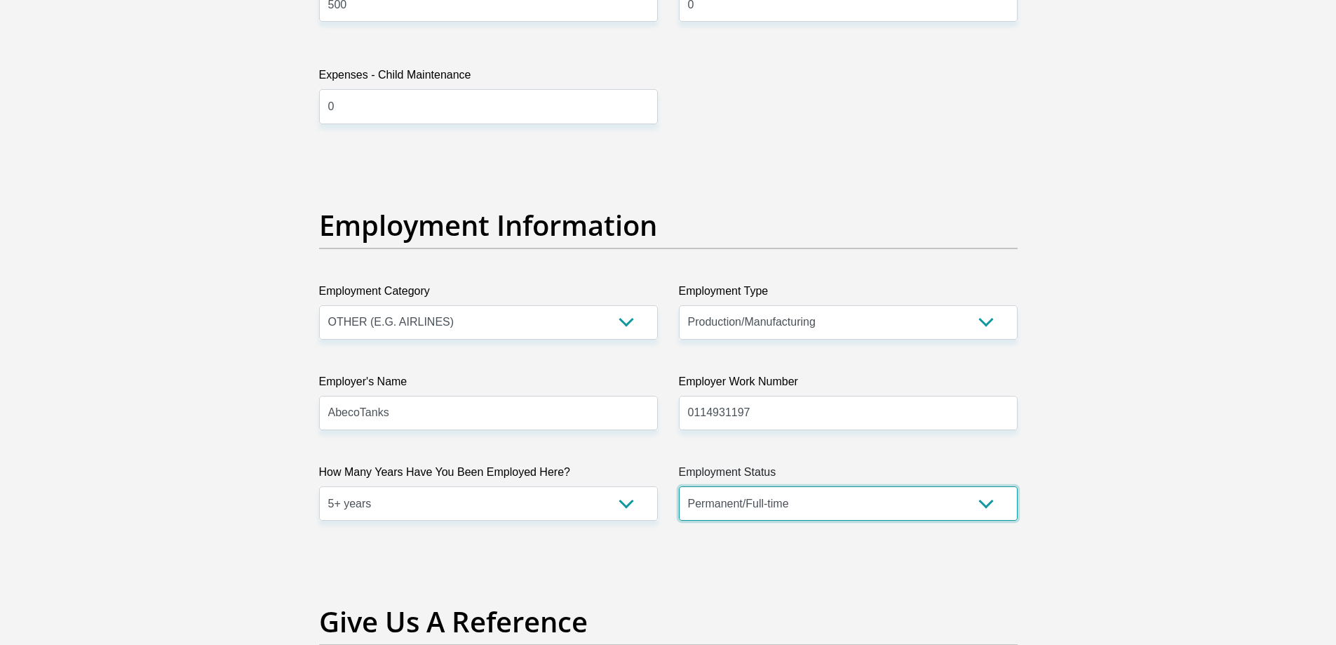
click at [679, 486] on select "Permanent/Full-time Part-time/Casual Contract Worker Self-Employed Housewife Re…" at bounding box center [848, 503] width 339 height 34
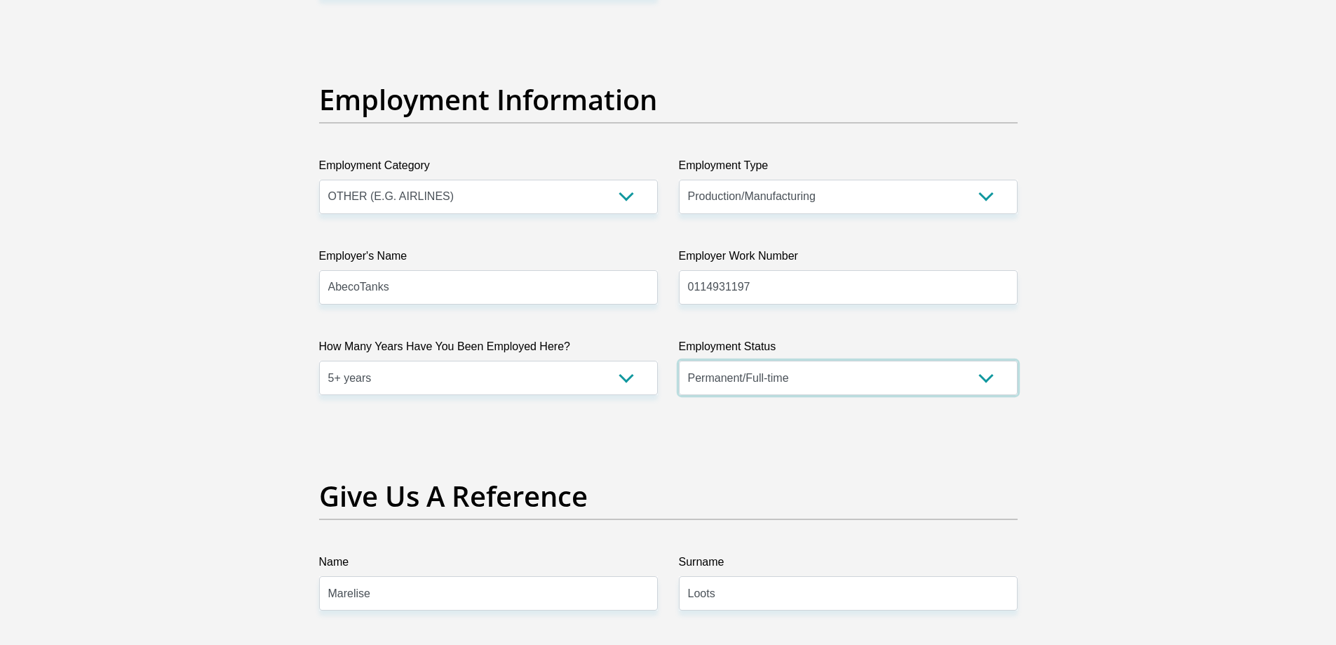
scroll to position [2702, 0]
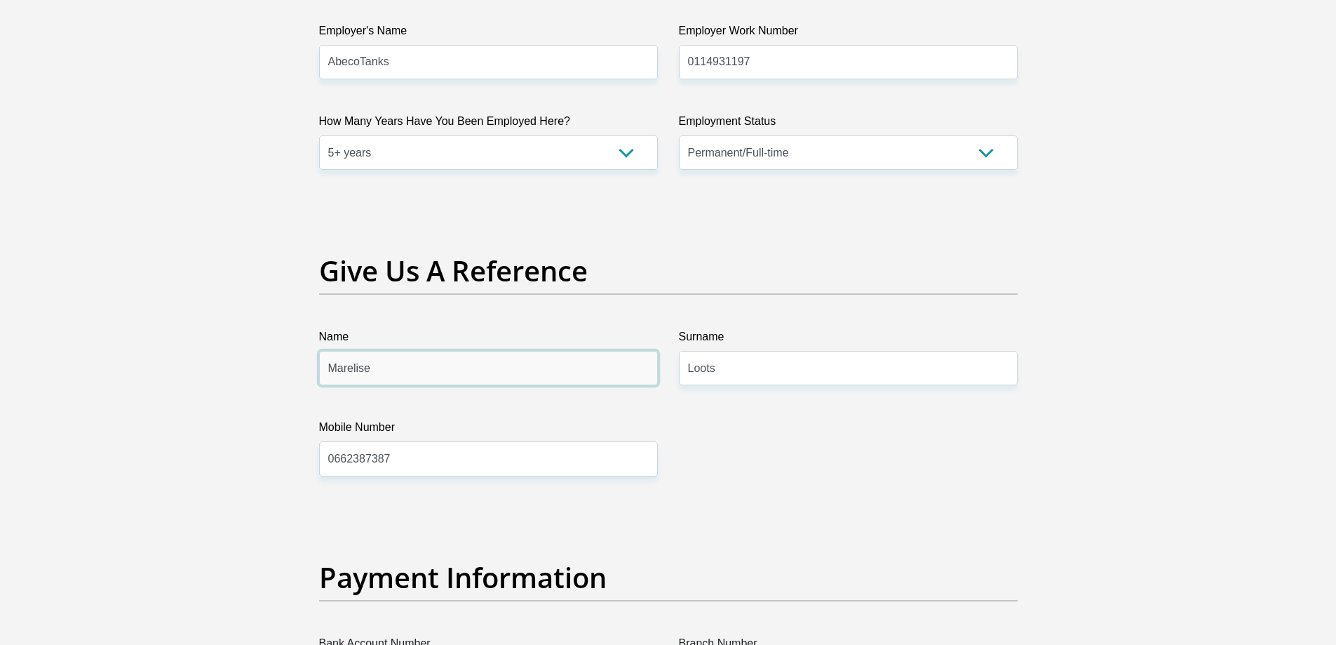
click at [446, 371] on input "Marelise" at bounding box center [488, 368] width 339 height 34
drag, startPoint x: 426, startPoint y: 372, endPoint x: 329, endPoint y: 375, distance: 97.5
click at [329, 375] on input "Marelise" at bounding box center [488, 368] width 339 height 34
type input "Rika"
type input "Labuschagne"
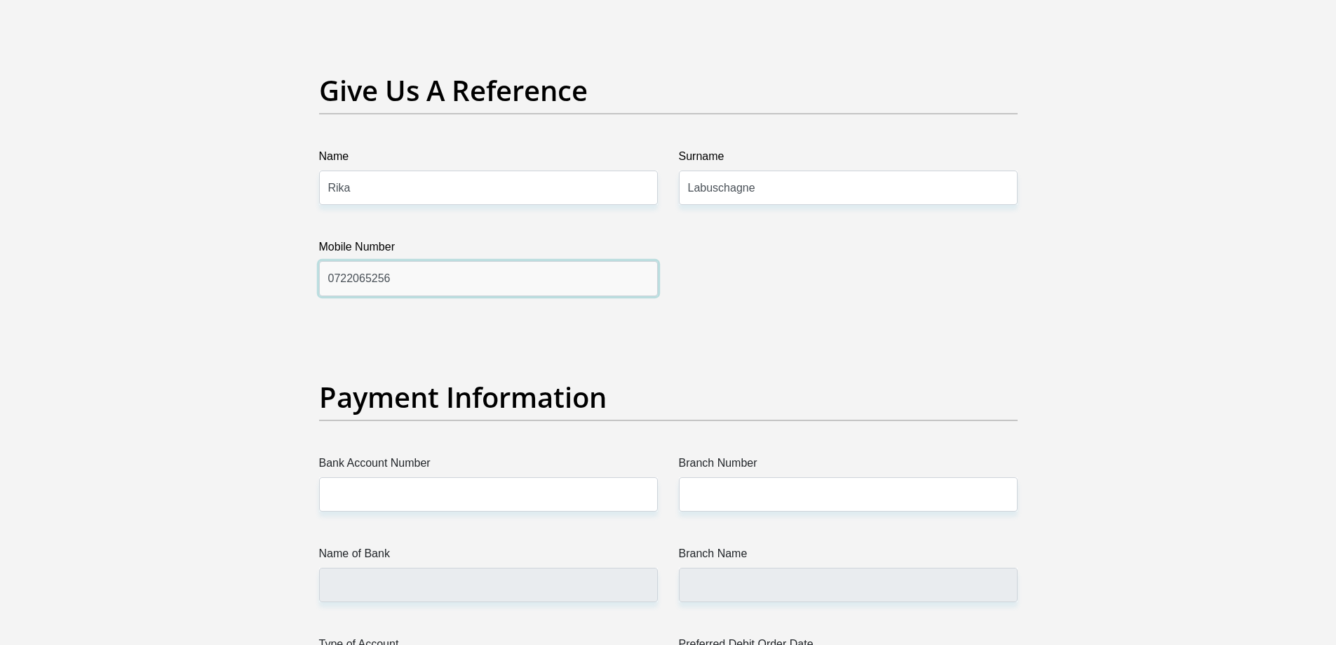
scroll to position [3052, 0]
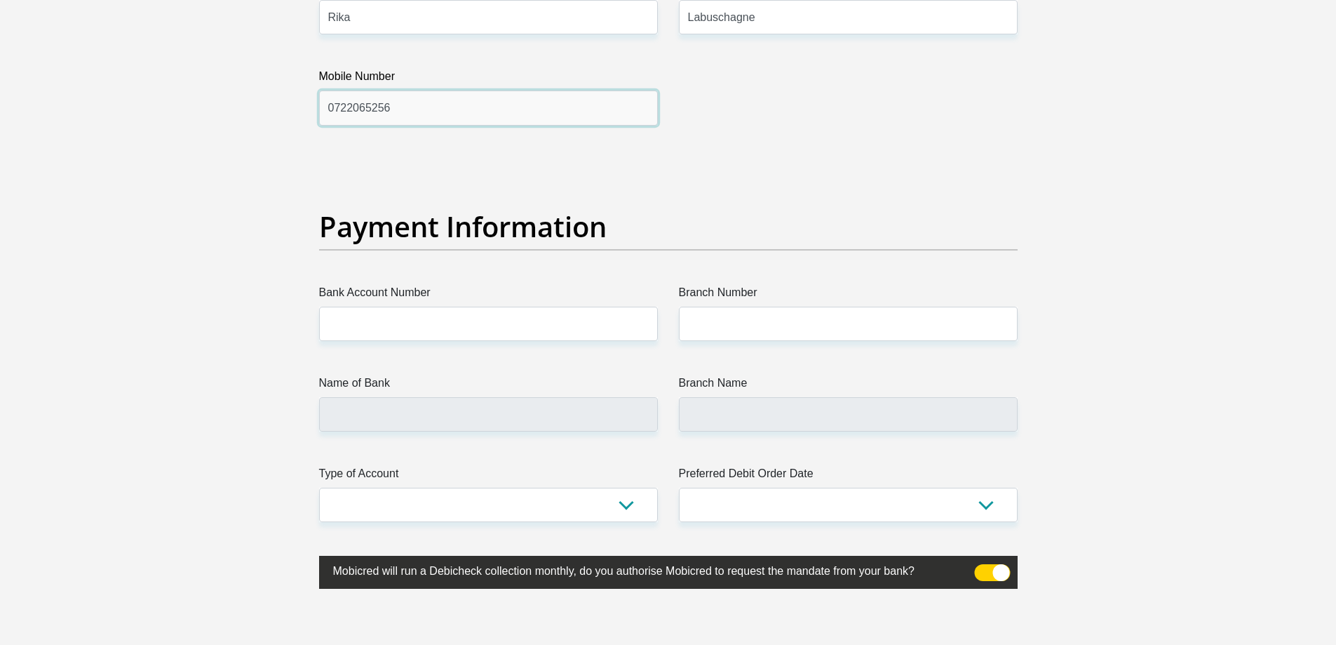
type input "0722065256"
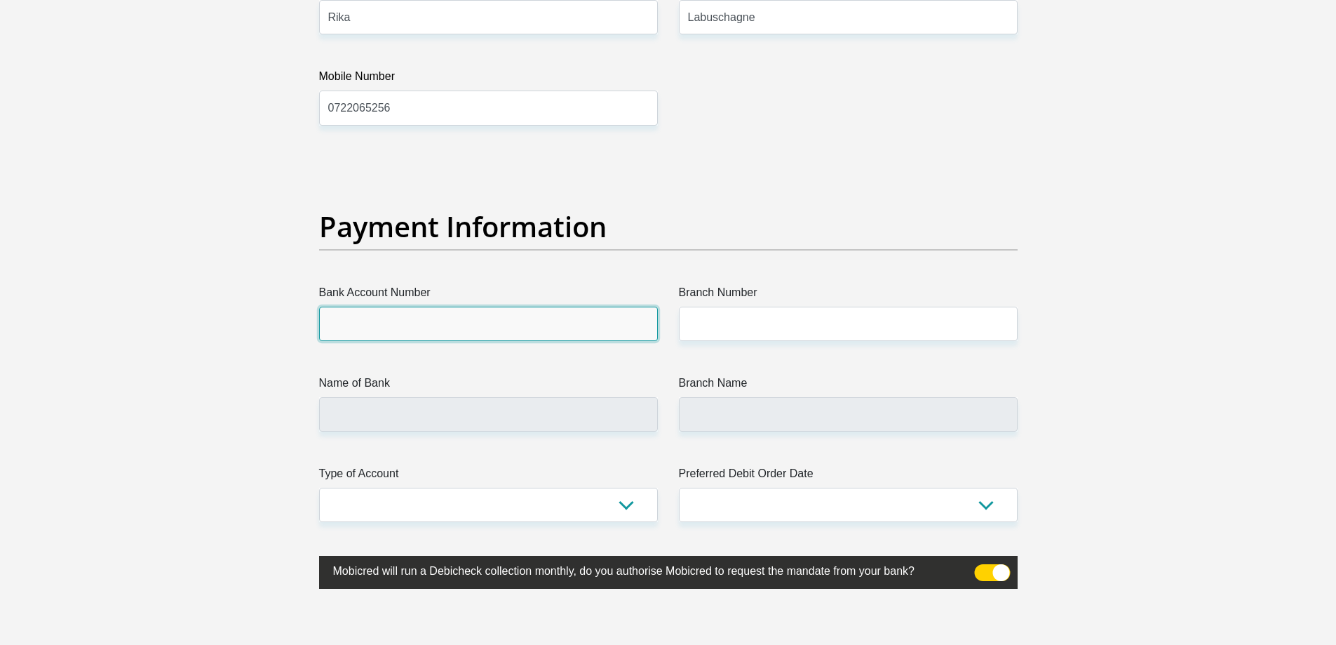
click at [514, 321] on input "Bank Account Number" at bounding box center [488, 324] width 339 height 34
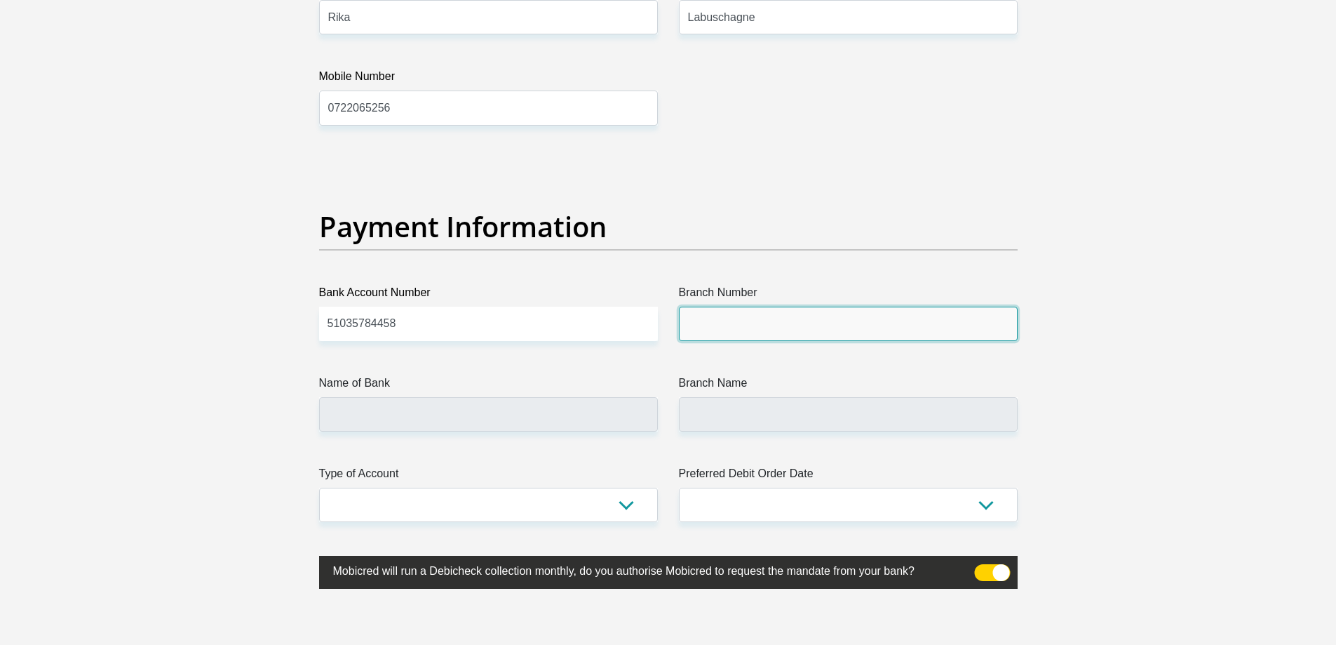
click at [748, 328] on input "Branch Number" at bounding box center [848, 324] width 339 height 34
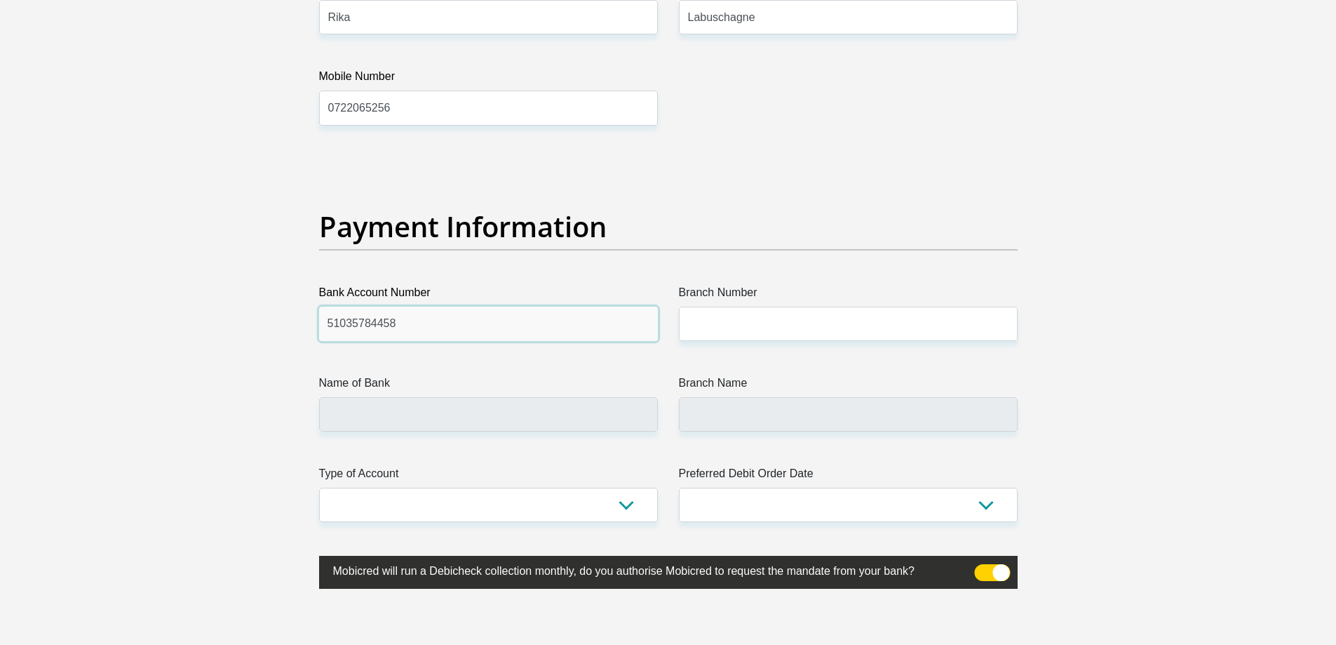
click at [426, 325] on input "51035784458" at bounding box center [488, 324] width 339 height 34
type input "9"
click at [563, 318] on input "131795" at bounding box center [488, 324] width 339 height 34
type input "1317952871"
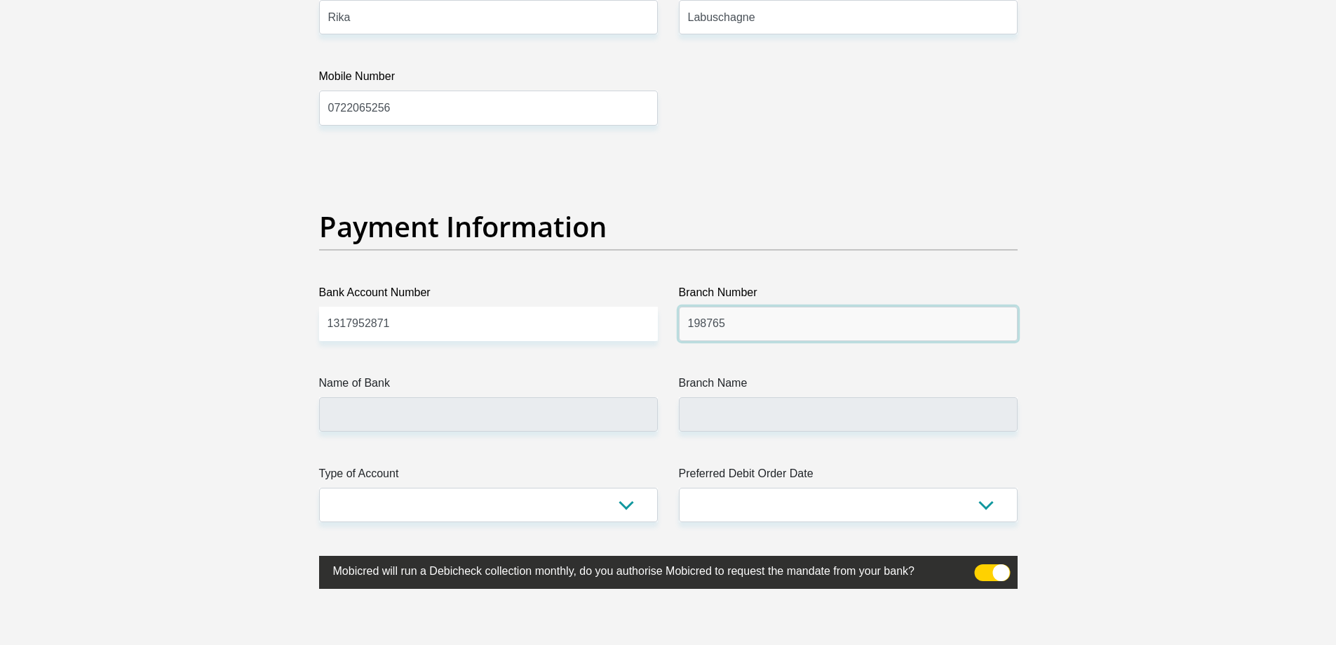
type input "198765"
type input "NEDBANK"
type input "NEDBANK SOUTH AFRICA"
click at [485, 499] on select "Cheque Savings" at bounding box center [488, 504] width 339 height 34
select select "CUR"
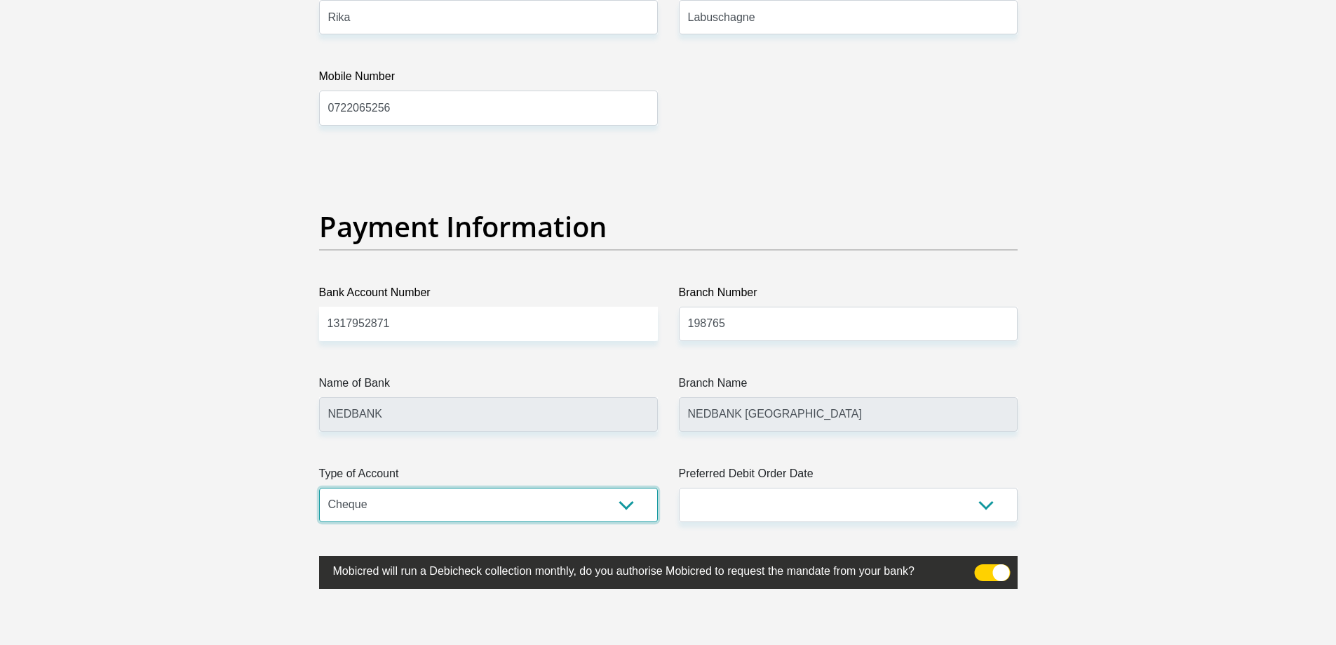
click at [319, 487] on select "Cheque Savings" at bounding box center [488, 504] width 339 height 34
click at [781, 506] on select "1st 2nd 3rd 4th 5th 7th 18th 19th 20th 21st 22nd 23rd 24th 25th 26th 27th 28th …" at bounding box center [848, 504] width 339 height 34
select select "26"
click at [679, 487] on select "1st 2nd 3rd 4th 5th 7th 18th 19th 20th 21st 22nd 23rd 24th 25th 26th 27th 28th …" at bounding box center [848, 504] width 339 height 34
click at [428, 328] on input "1317952871" at bounding box center [488, 324] width 339 height 34
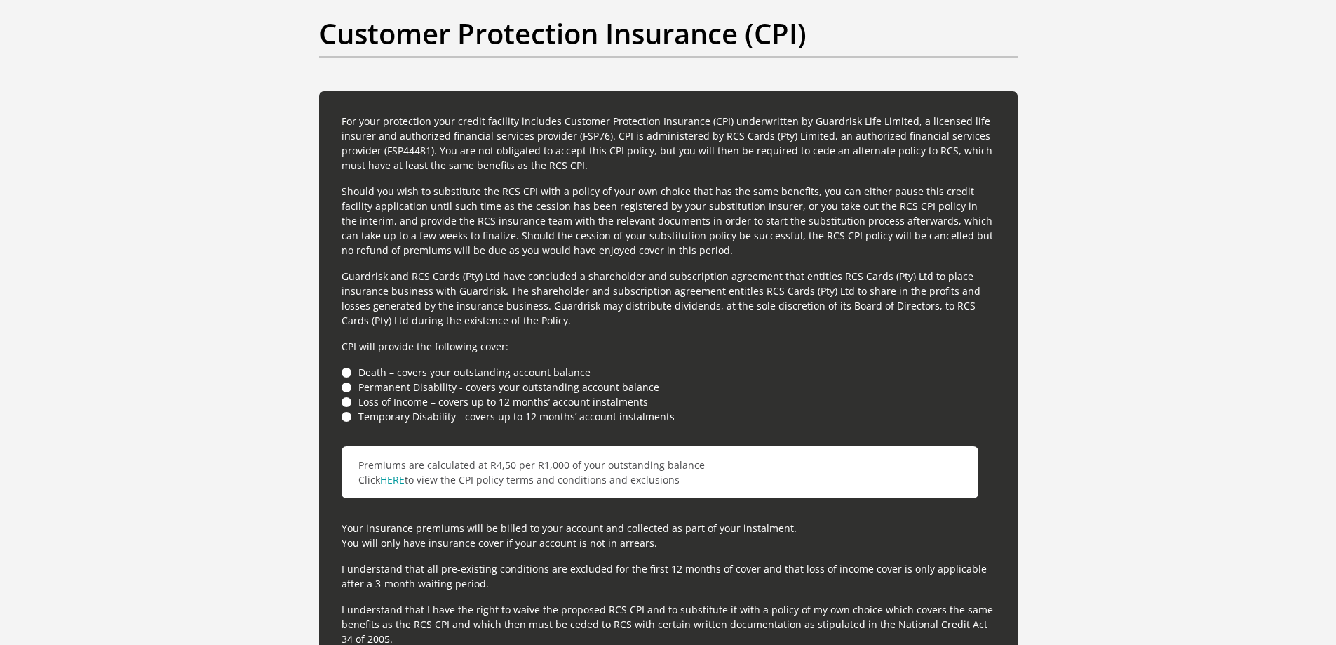
scroll to position [3684, 0]
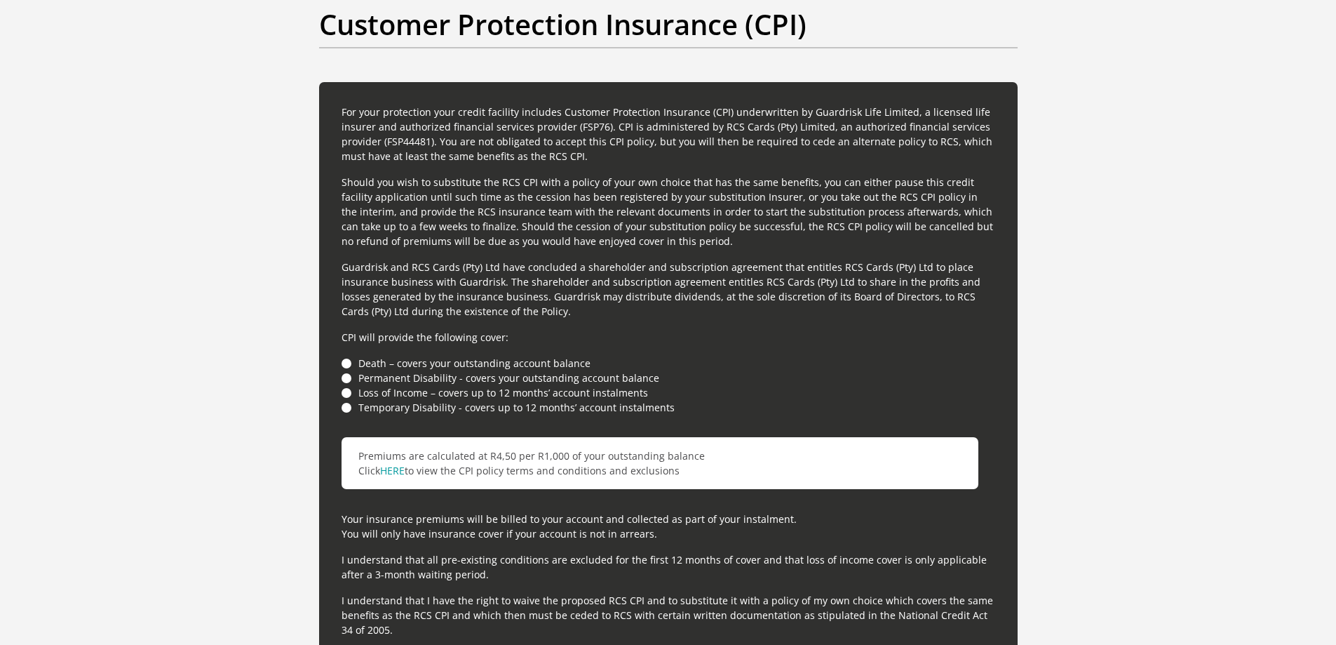
click at [345, 363] on li "Death – covers your outstanding account balance" at bounding box center [669, 363] width 654 height 15
click at [348, 392] on li "Loss of Income – covers up to 12 months’ account instalments" at bounding box center [669, 392] width 654 height 15
click at [346, 410] on li "Temporary Disability - covers up to 12 months’ account instalments" at bounding box center [669, 407] width 654 height 15
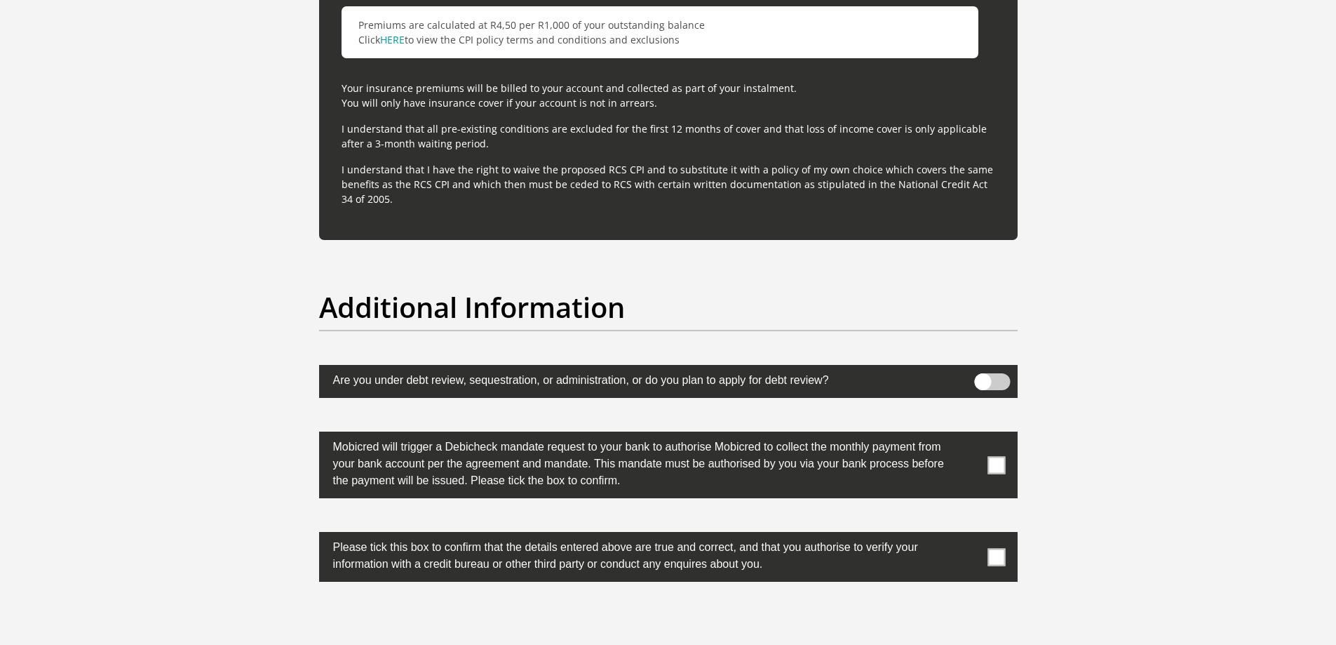
scroll to position [4175, 0]
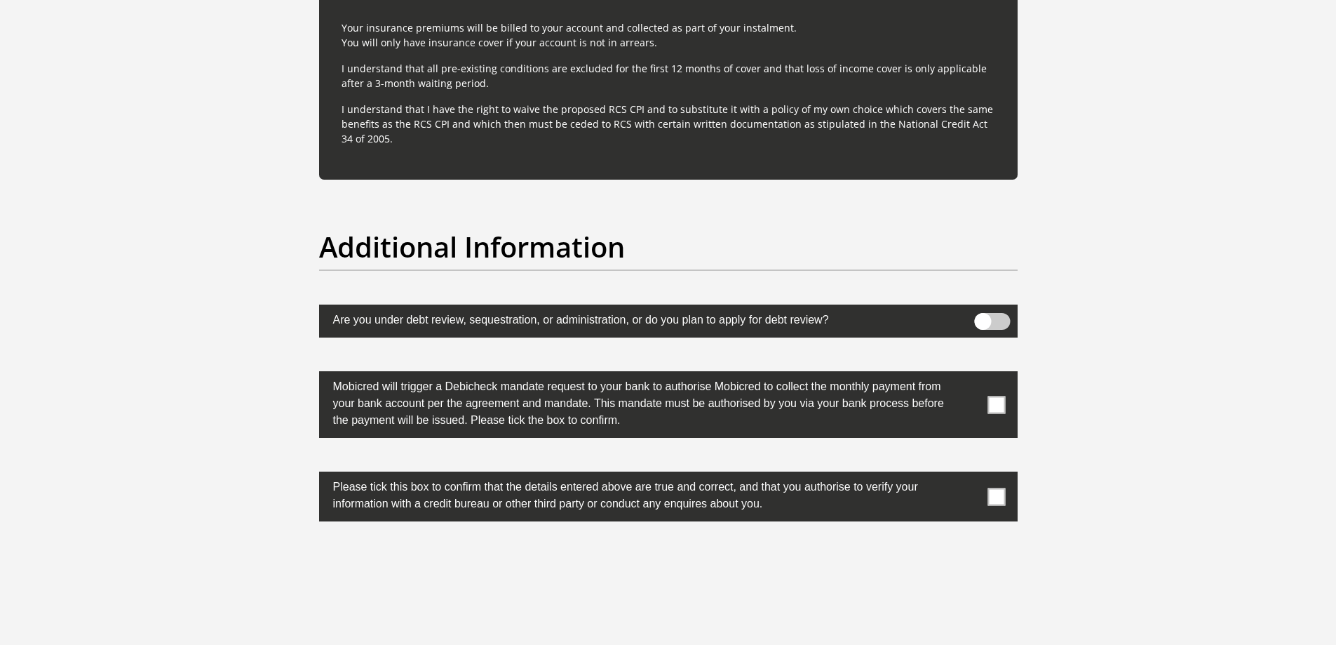
click at [992, 411] on span at bounding box center [997, 405] width 18 height 18
click at [969, 375] on input "checkbox" at bounding box center [969, 375] width 0 height 0
click at [996, 496] on span at bounding box center [997, 496] width 18 height 18
click at [969, 475] on input "checkbox" at bounding box center [969, 475] width 0 height 0
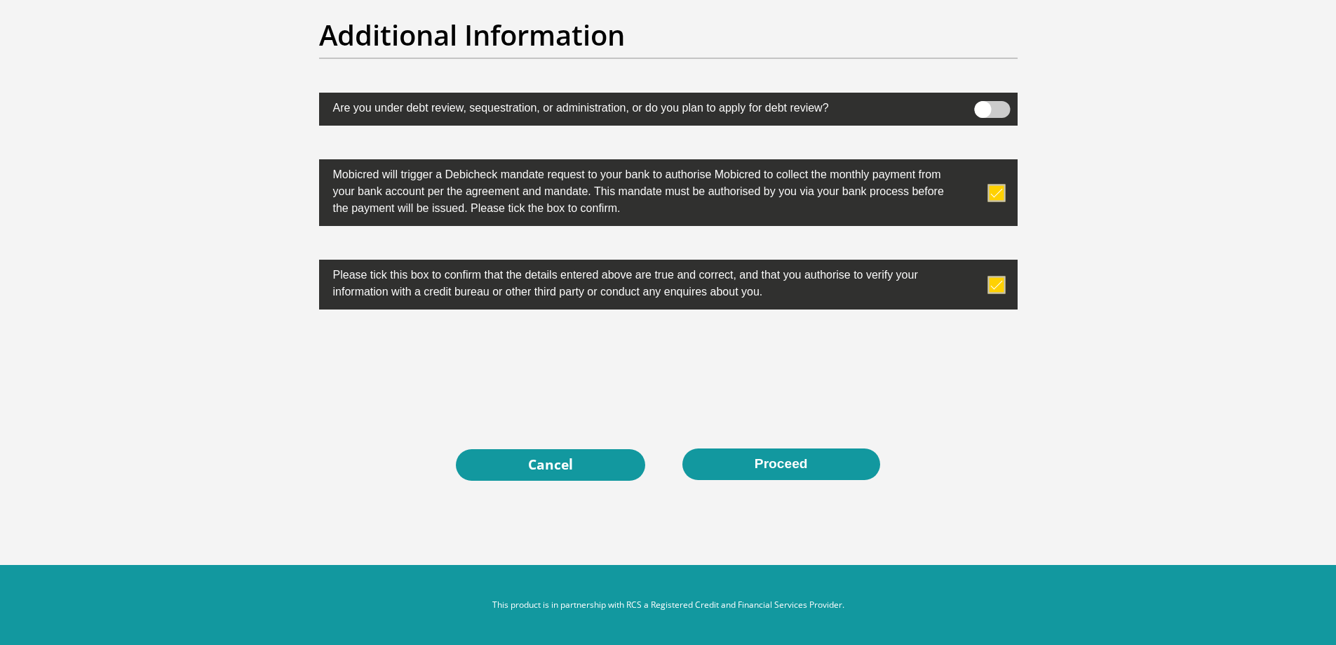
scroll to position [4388, 0]
click at [795, 461] on button "Proceed" at bounding box center [781, 464] width 198 height 32
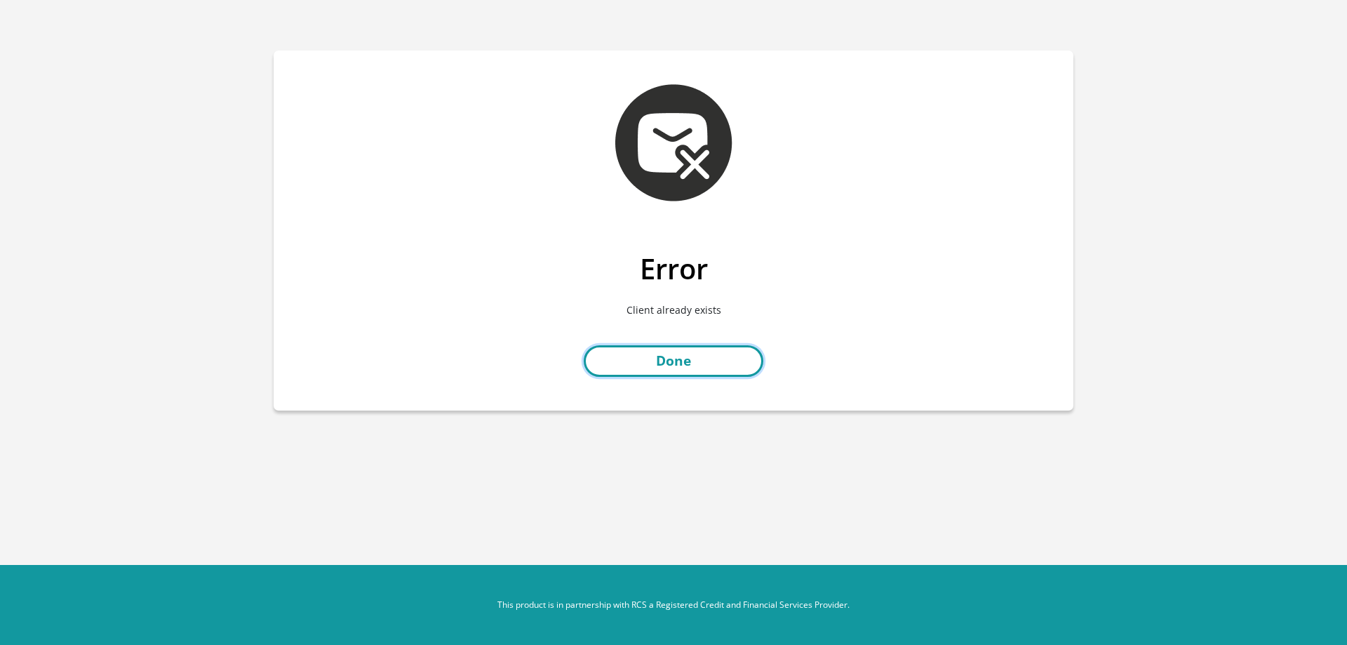
click at [696, 358] on link "Done" at bounding box center [674, 361] width 180 height 32
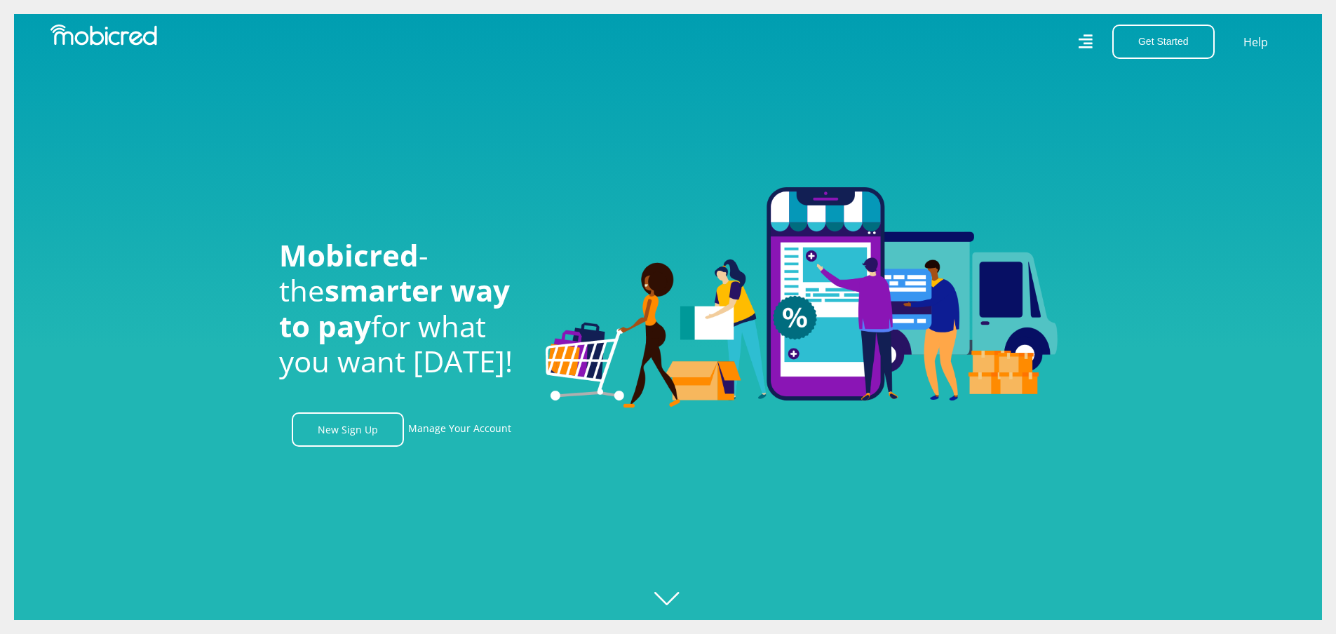
click at [1098, 46] on div "Get Started Open an Account Account Holder Login" at bounding box center [1160, 42] width 128 height 34
click at [1088, 40] on icon at bounding box center [1085, 41] width 15 height 15
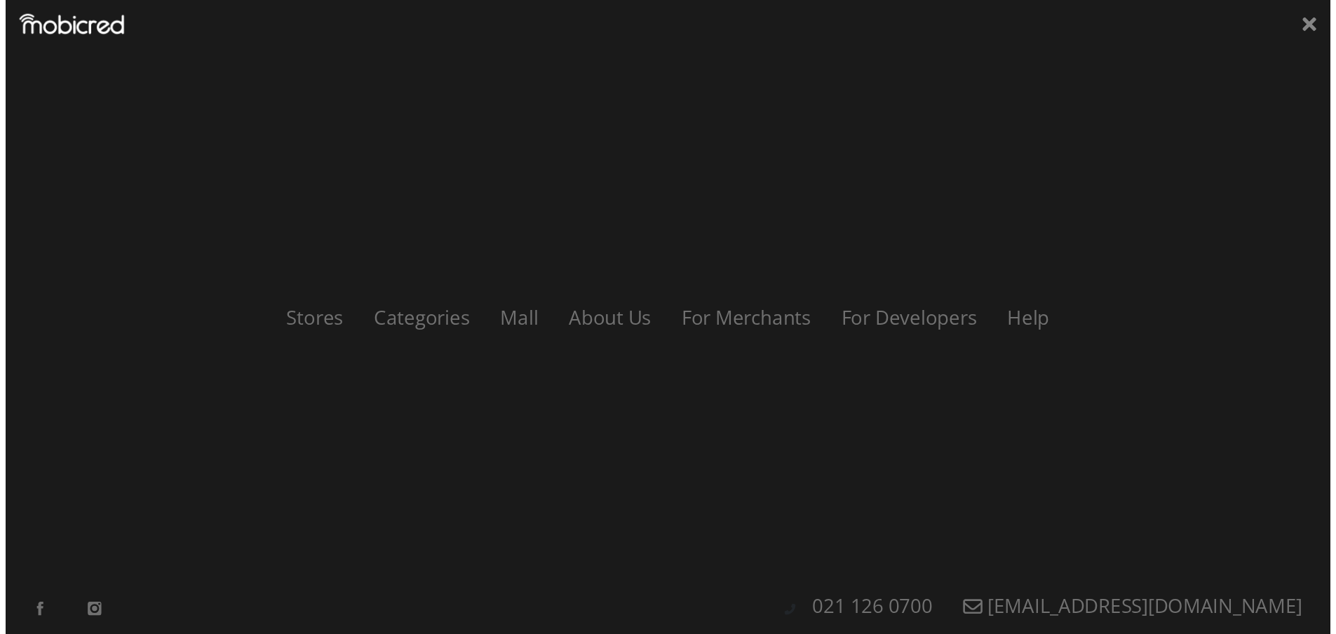
scroll to position [0, 999]
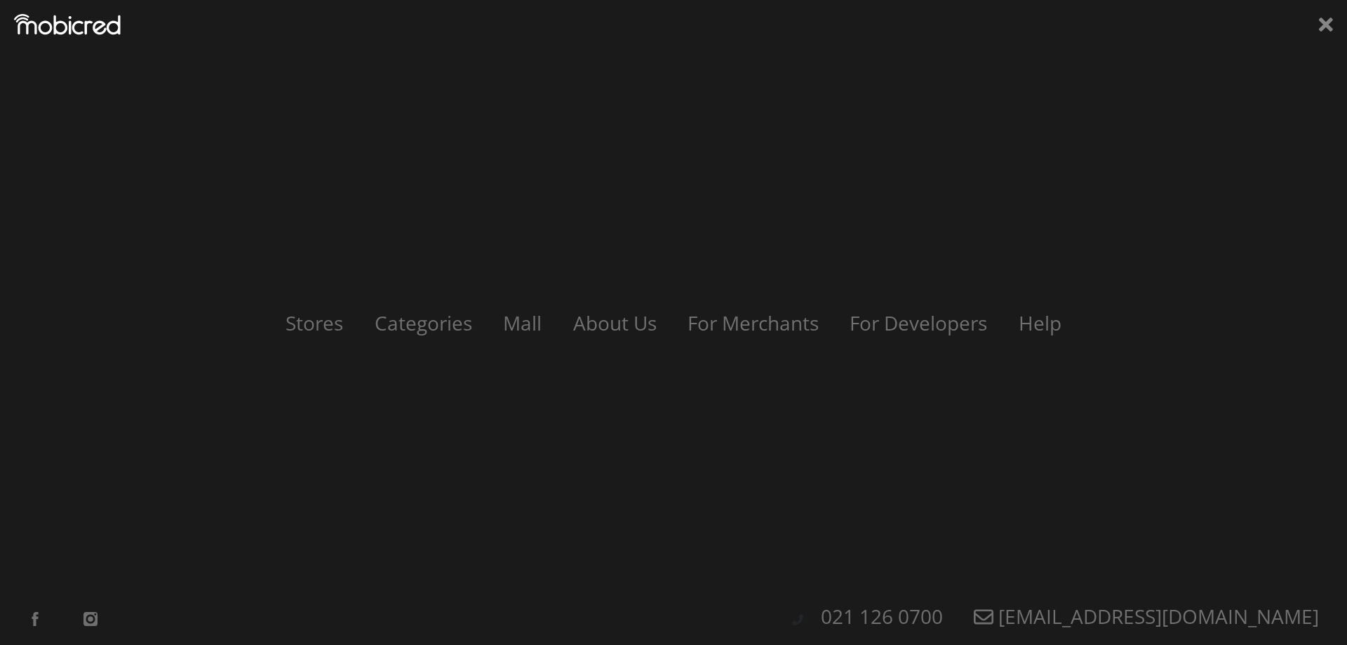
click at [1320, 20] on icon at bounding box center [1326, 25] width 14 height 14
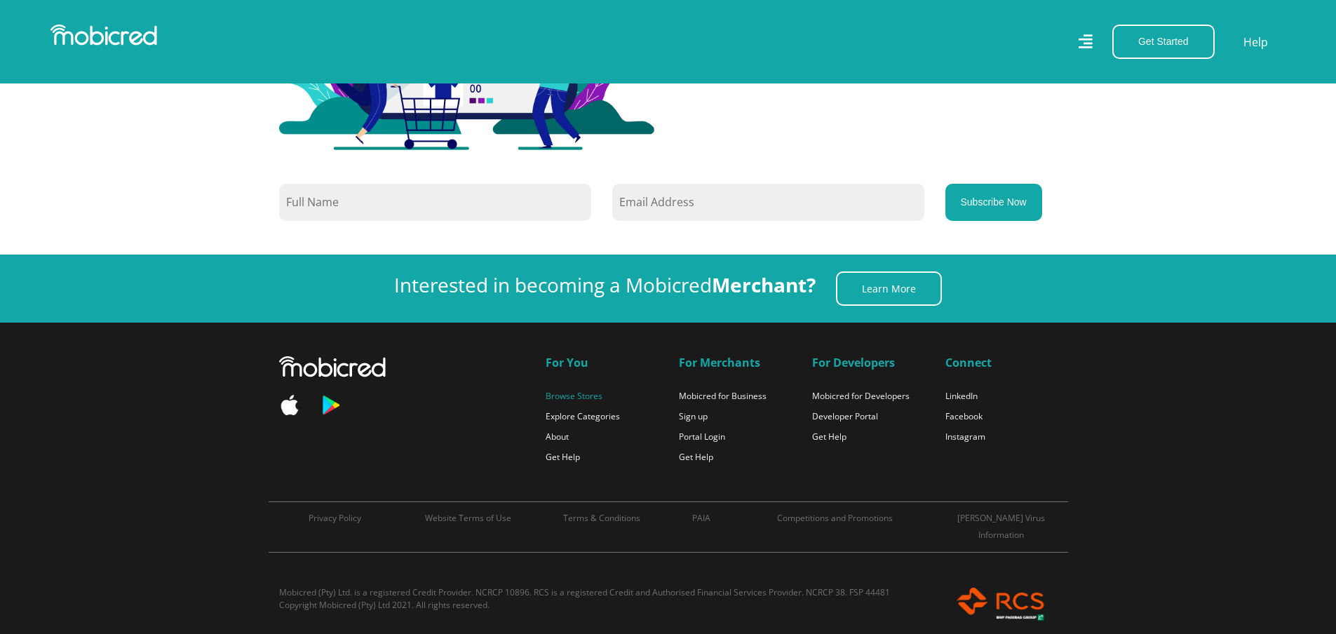
scroll to position [0, 0]
click at [562, 390] on link "Browse Stores" at bounding box center [574, 396] width 57 height 12
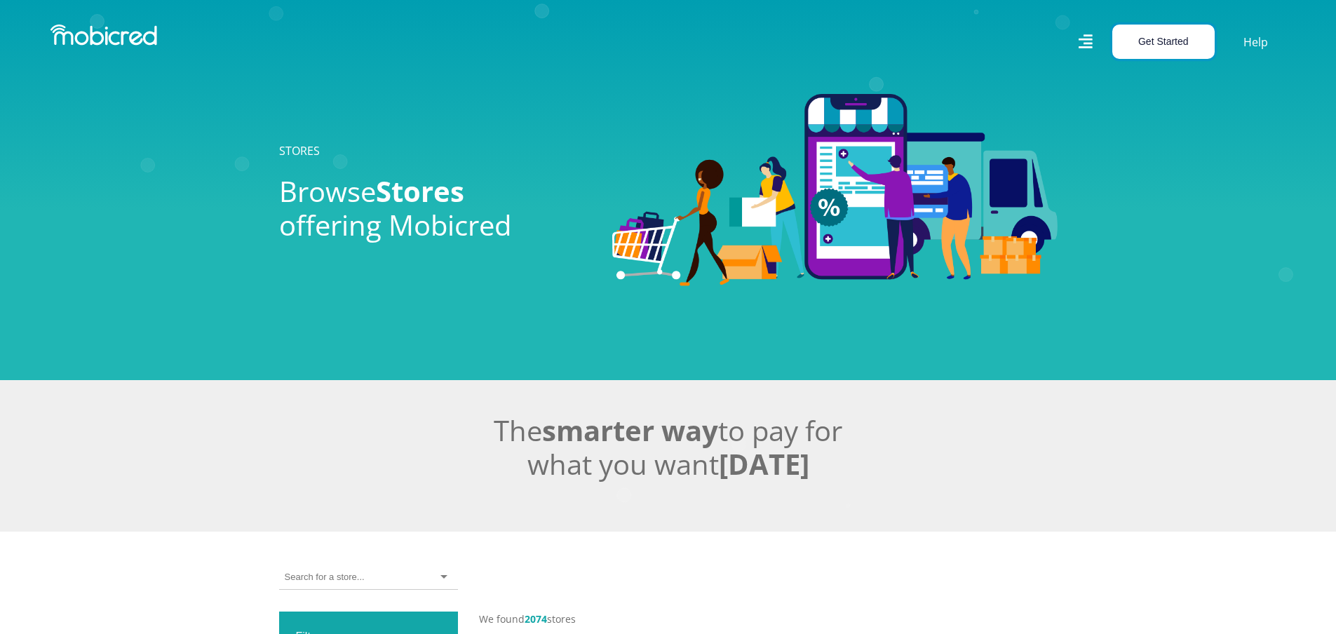
click at [1146, 46] on button "Get Started" at bounding box center [1163, 42] width 102 height 34
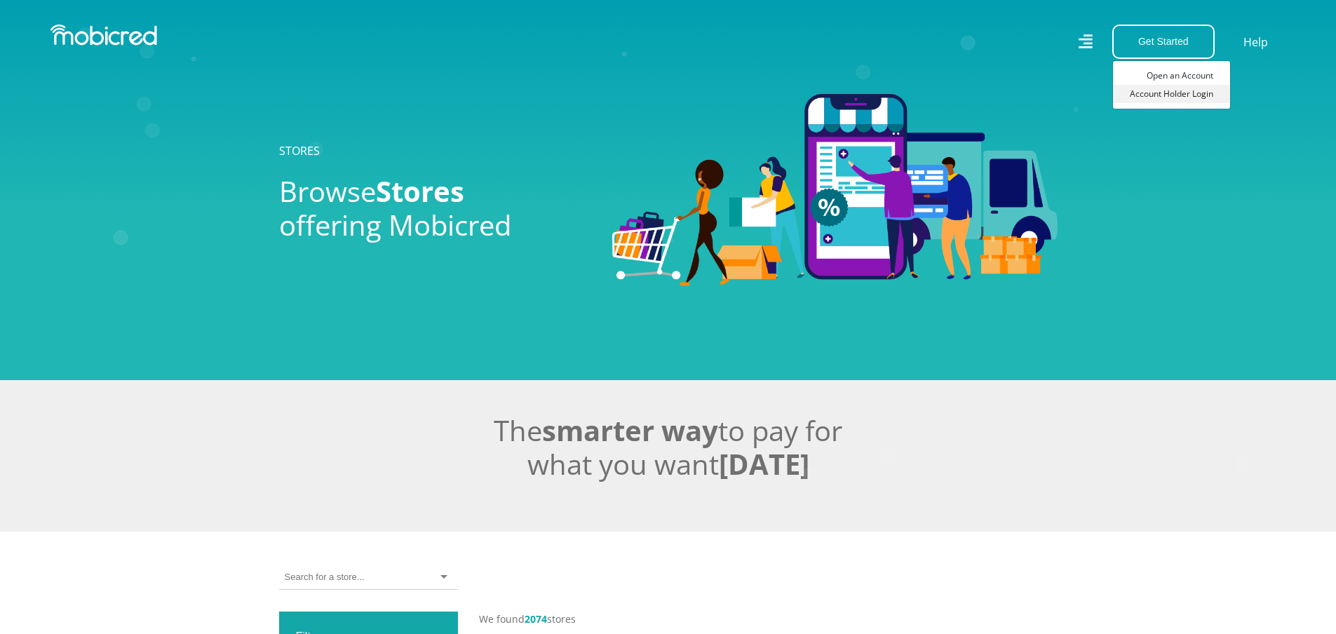
click at [1160, 93] on link "Account Holder Login" at bounding box center [1171, 94] width 117 height 18
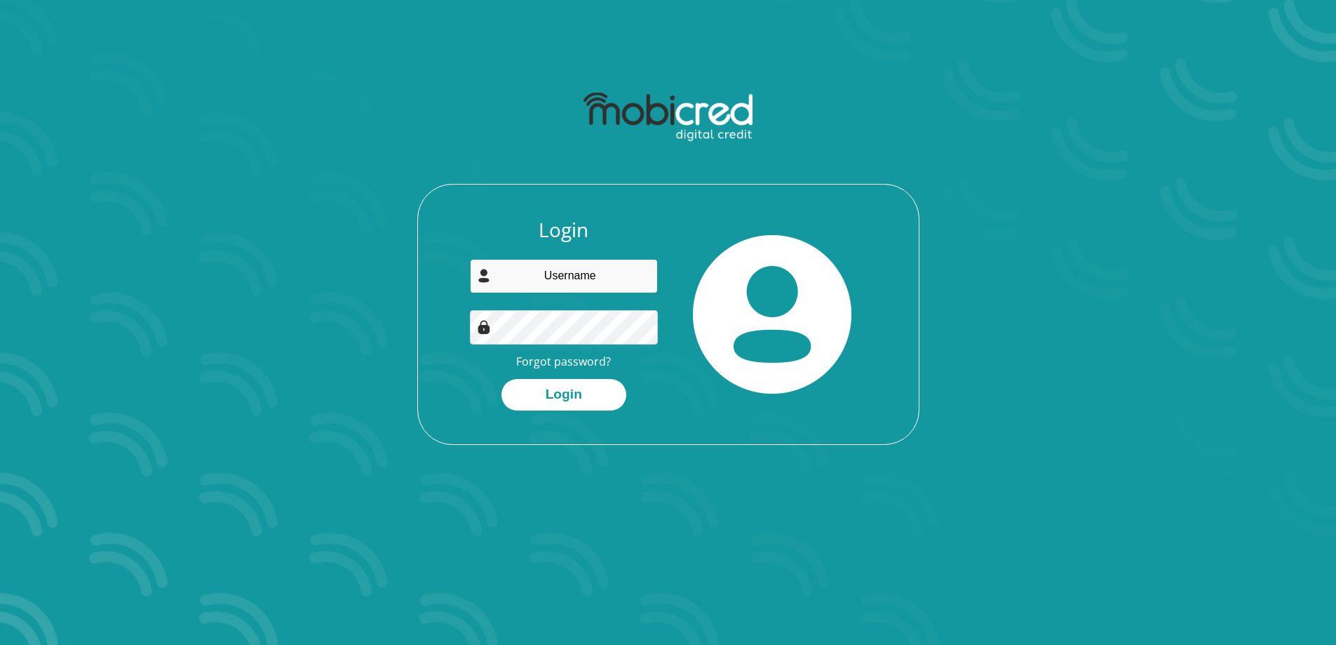
click at [591, 272] on input "email" at bounding box center [564, 276] width 188 height 34
type input "[EMAIL_ADDRESS][DOMAIN_NAME]"
click at [582, 392] on button "Login" at bounding box center [563, 395] width 125 height 32
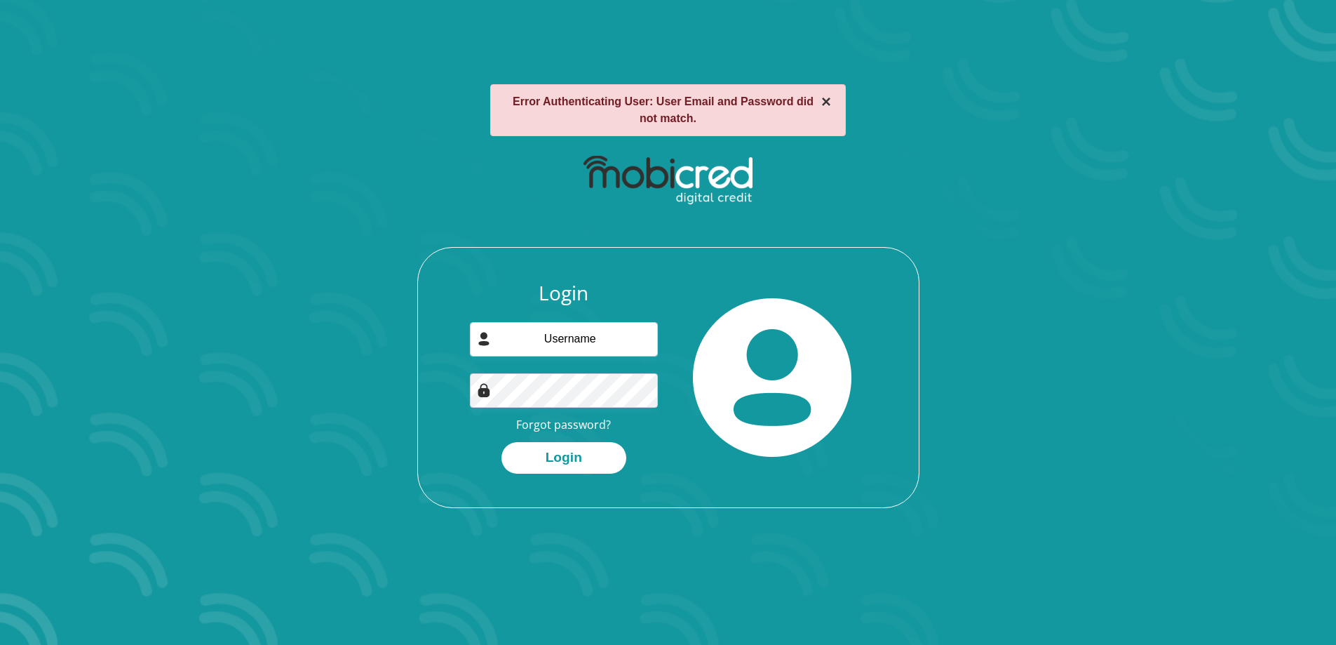
click at [823, 105] on button "×" at bounding box center [826, 101] width 10 height 17
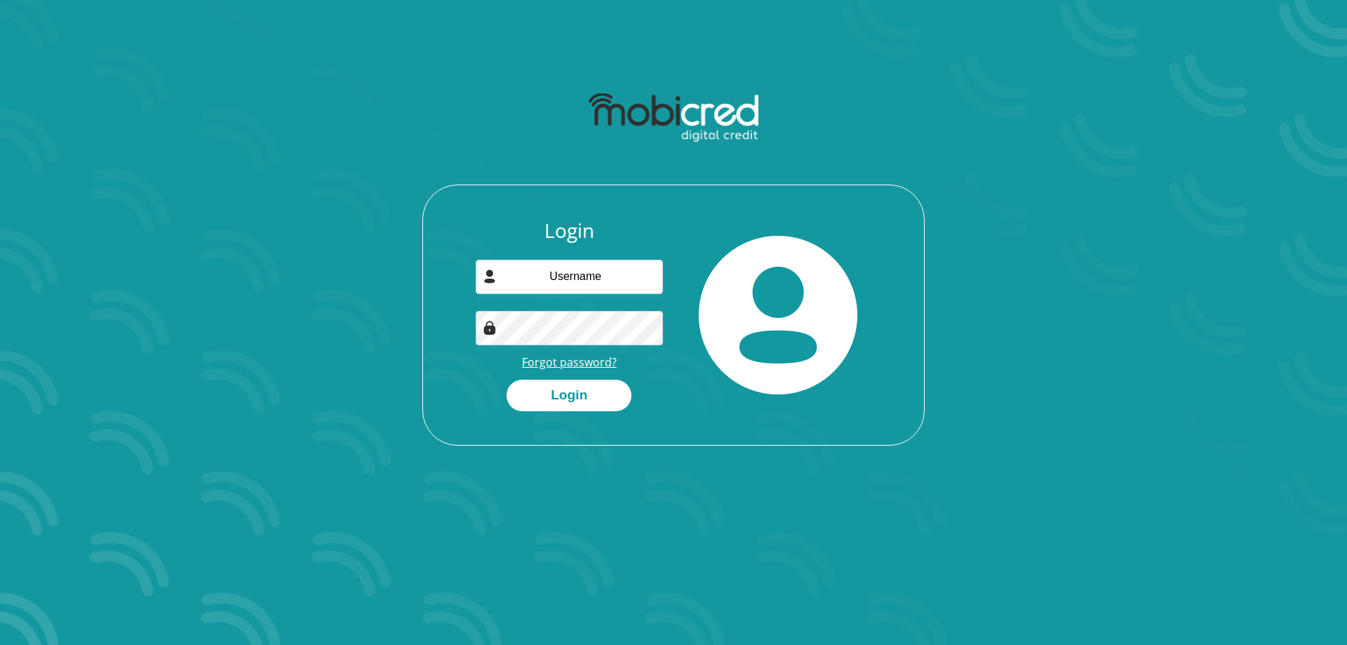
click at [600, 363] on link "Forgot password?" at bounding box center [569, 361] width 95 height 15
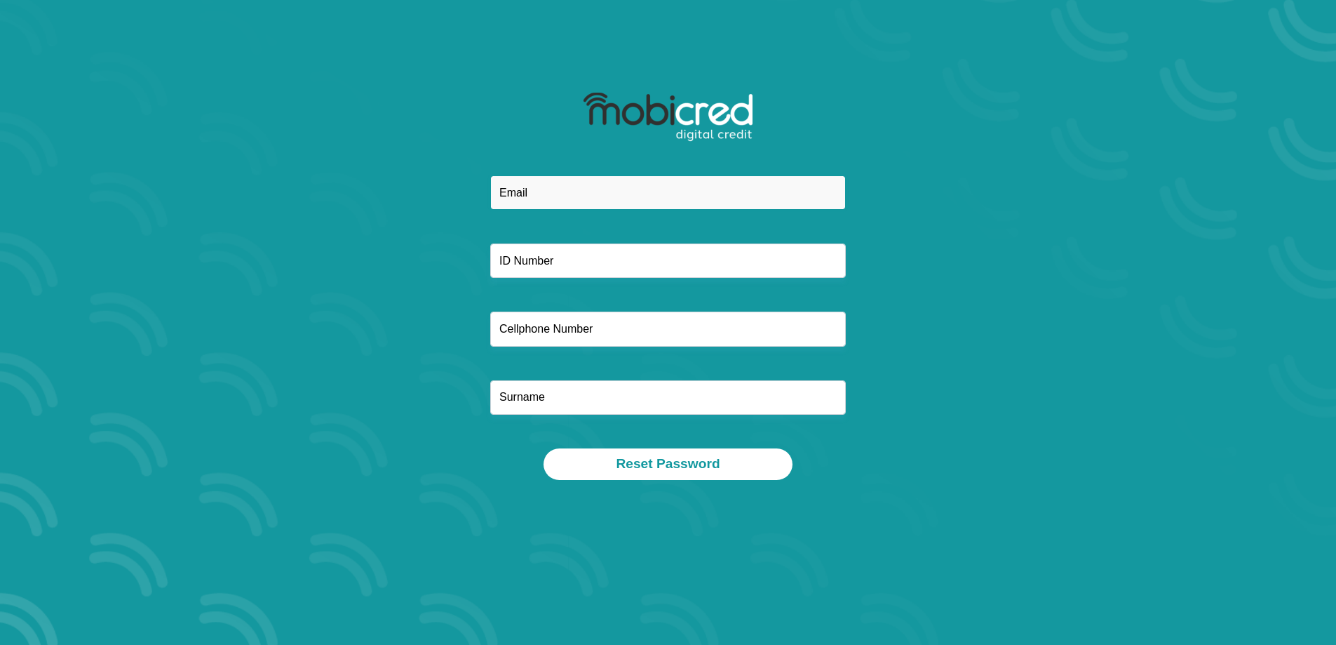
click at [594, 195] on input "email" at bounding box center [668, 192] width 356 height 34
type input "marelise09@gmail.com"
type input "0662387387"
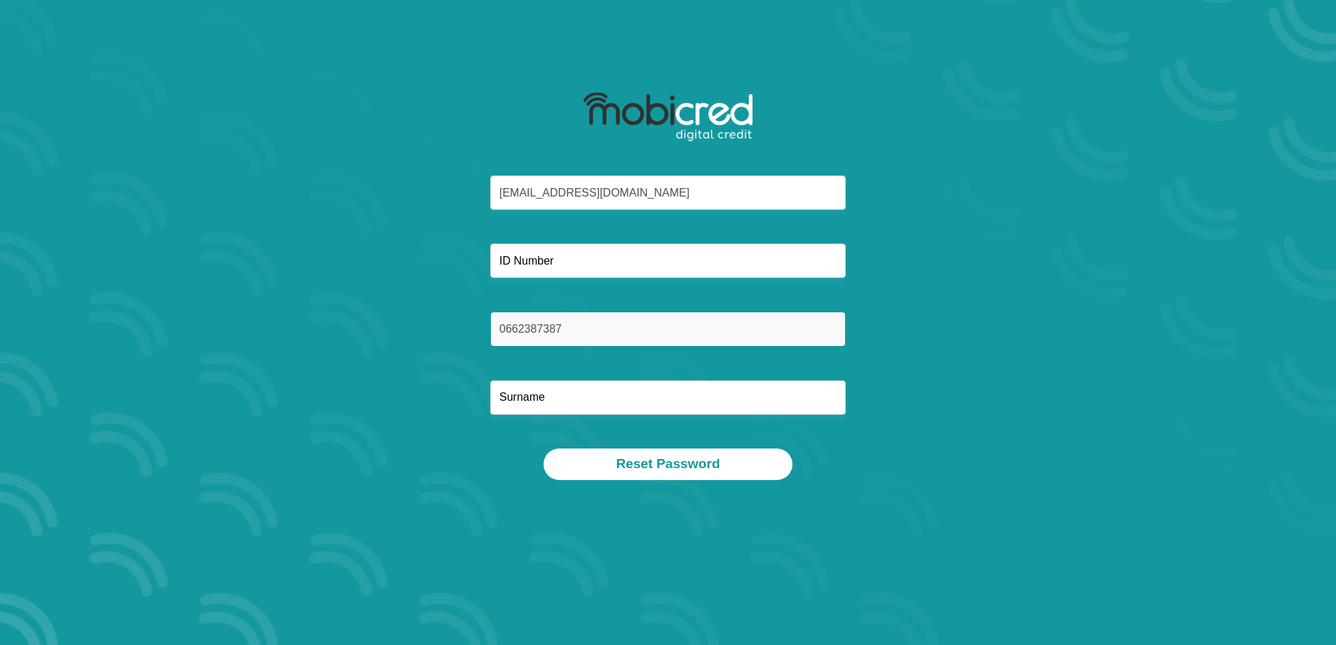
type input "Loots"
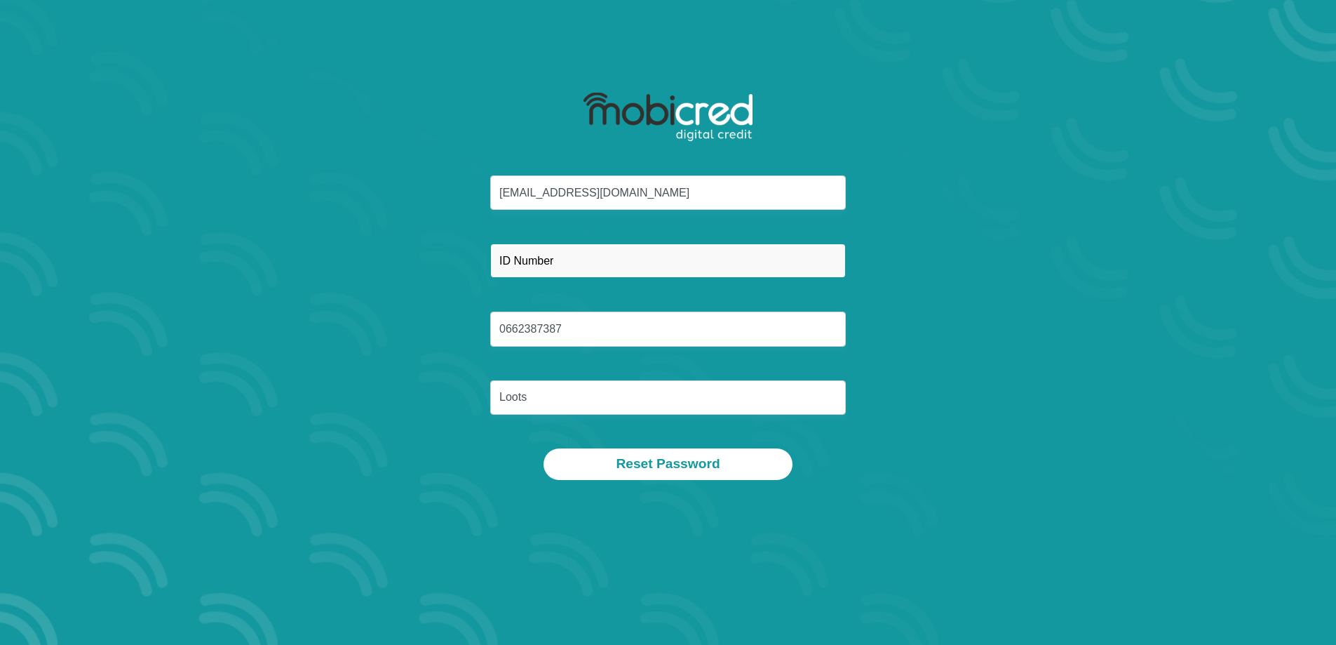
click at [588, 256] on input "text" at bounding box center [668, 260] width 356 height 34
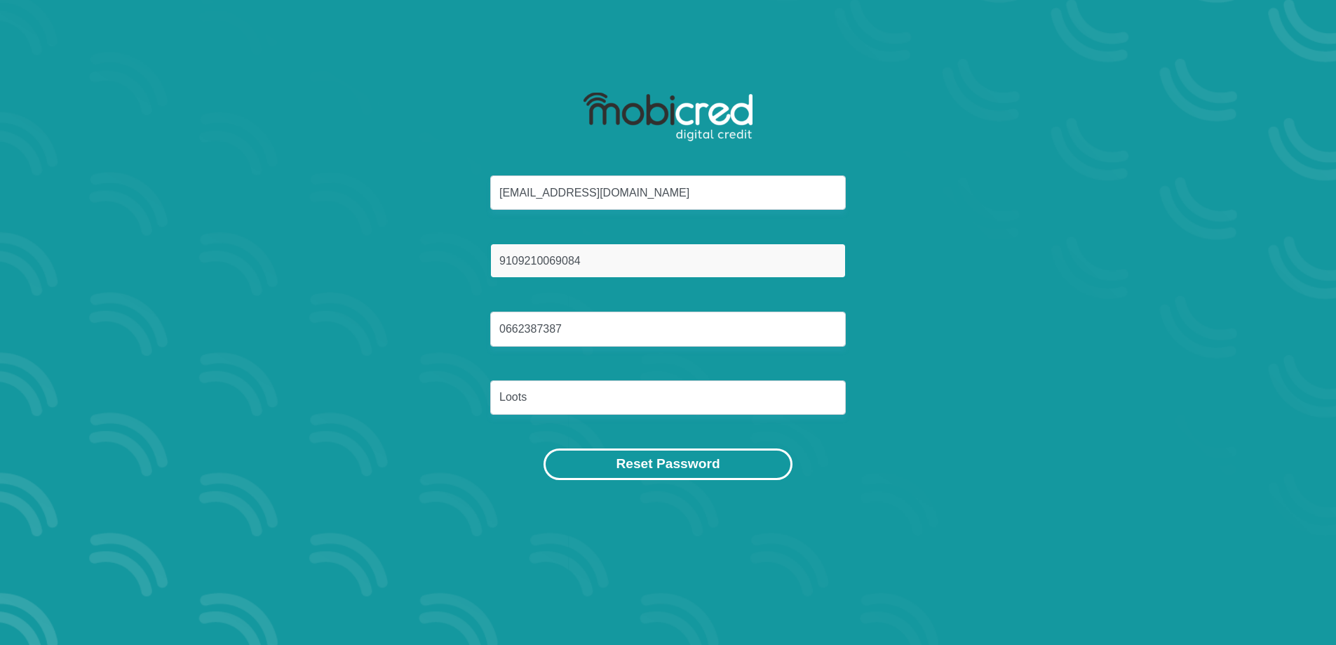
type input "9109210069084"
click at [654, 462] on button "Reset Password" at bounding box center [668, 464] width 248 height 32
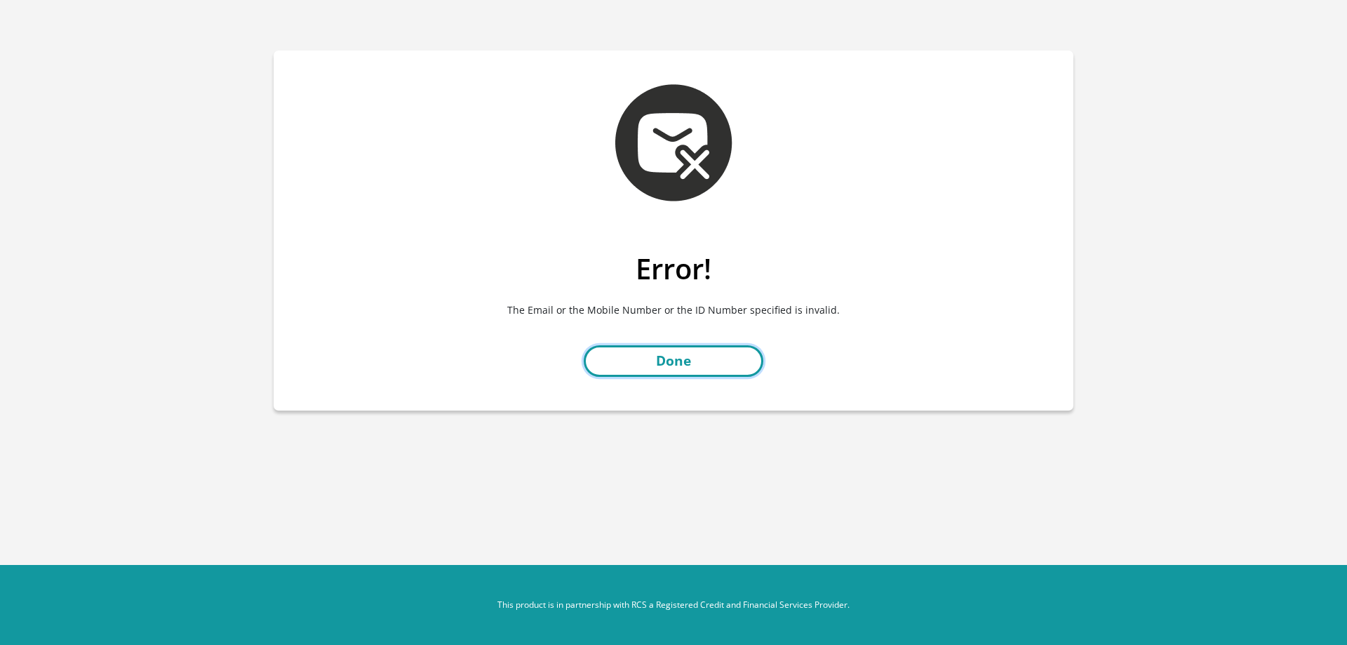
click at [708, 356] on link "Done" at bounding box center [674, 361] width 180 height 32
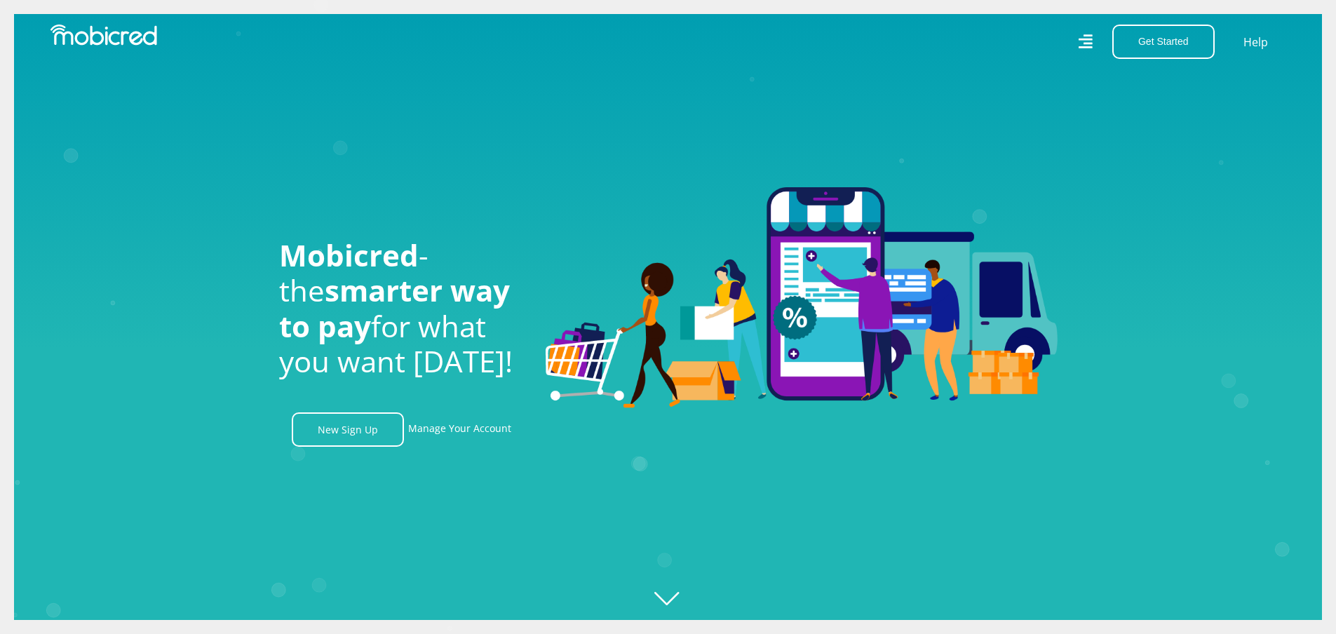
scroll to position [0, 2599]
